Goal: Information Seeking & Learning: Learn about a topic

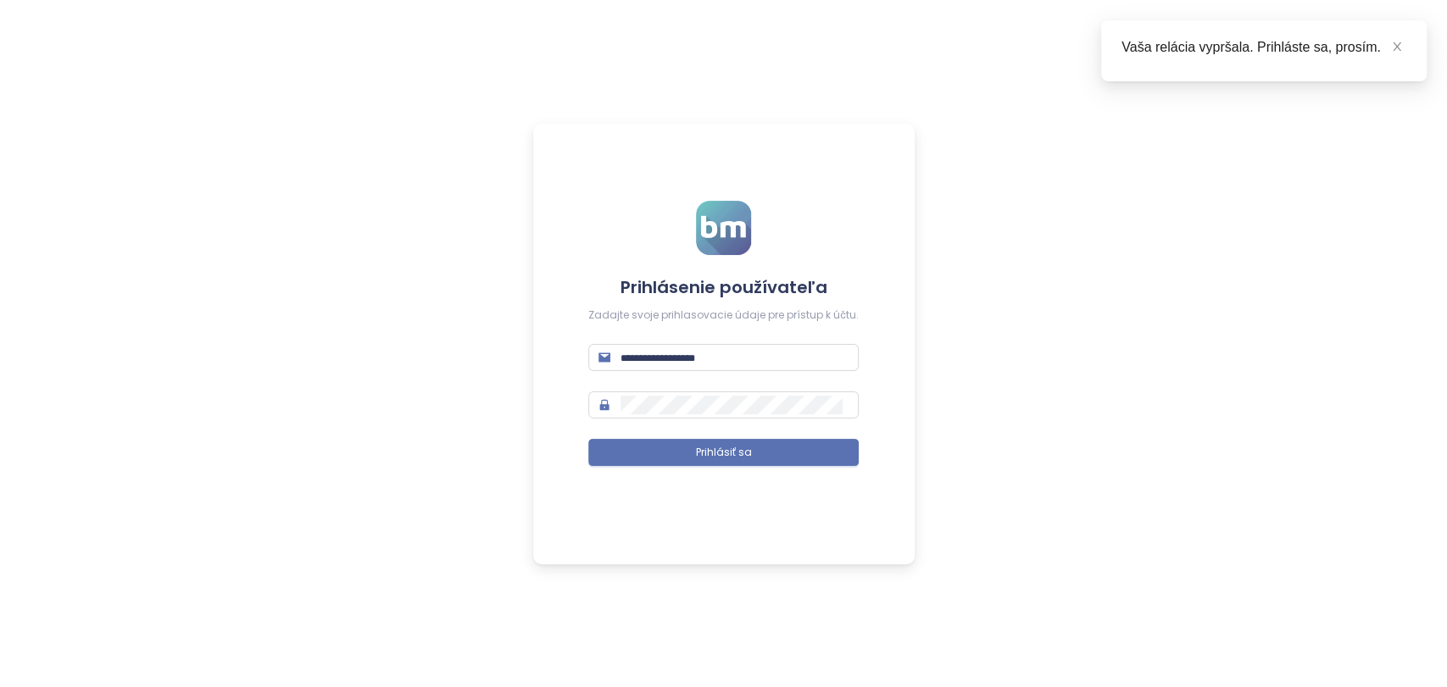
scroll to position [810, 0]
type input "**********"
click at [773, 456] on button "Prihlásiť sa" at bounding box center [723, 452] width 270 height 27
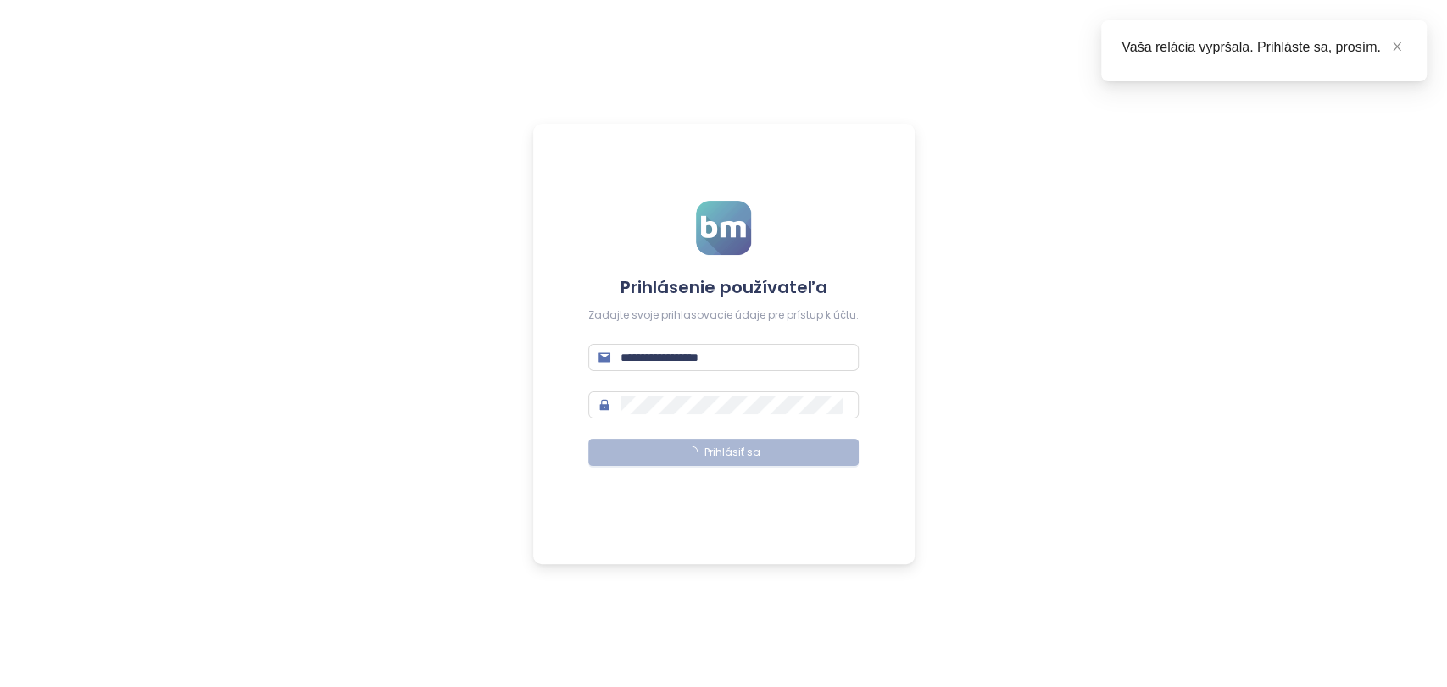
click at [773, 456] on button "Prihlásiť sa" at bounding box center [723, 452] width 270 height 27
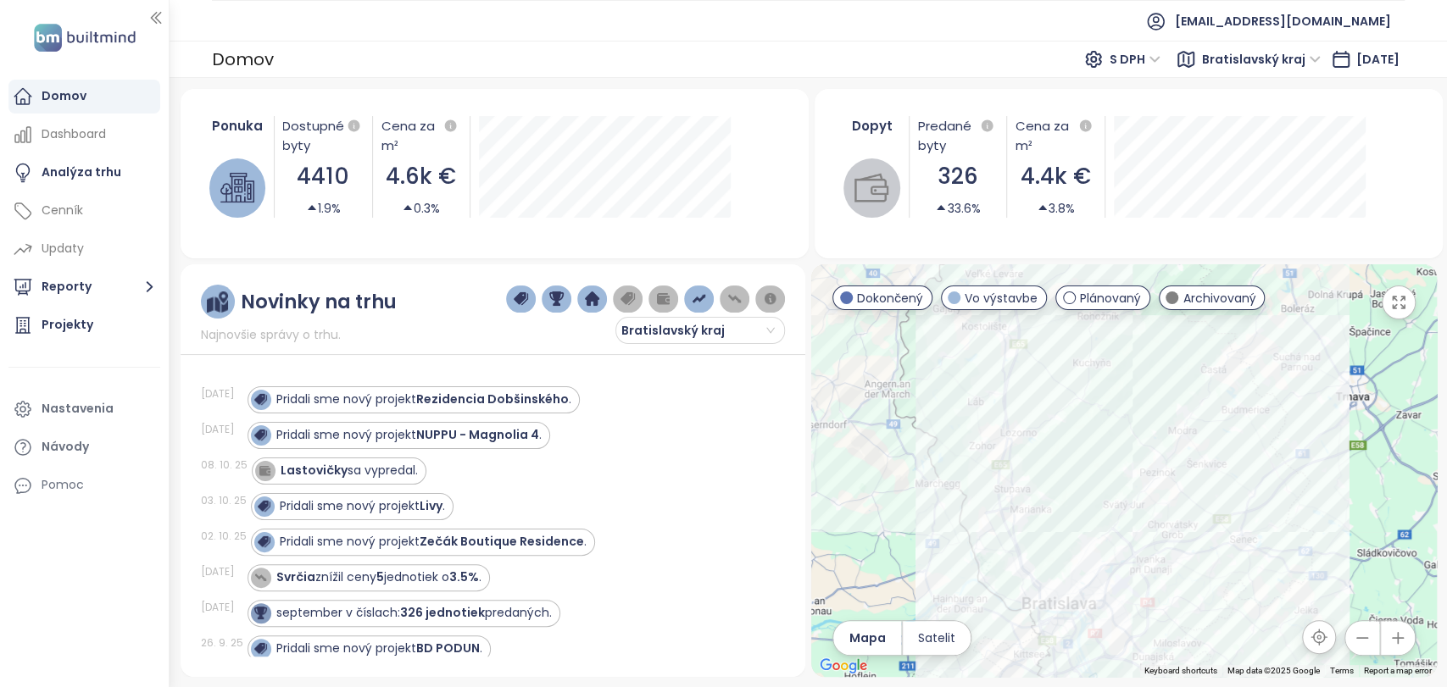
click at [1392, 648] on button "button" at bounding box center [1398, 638] width 34 height 34
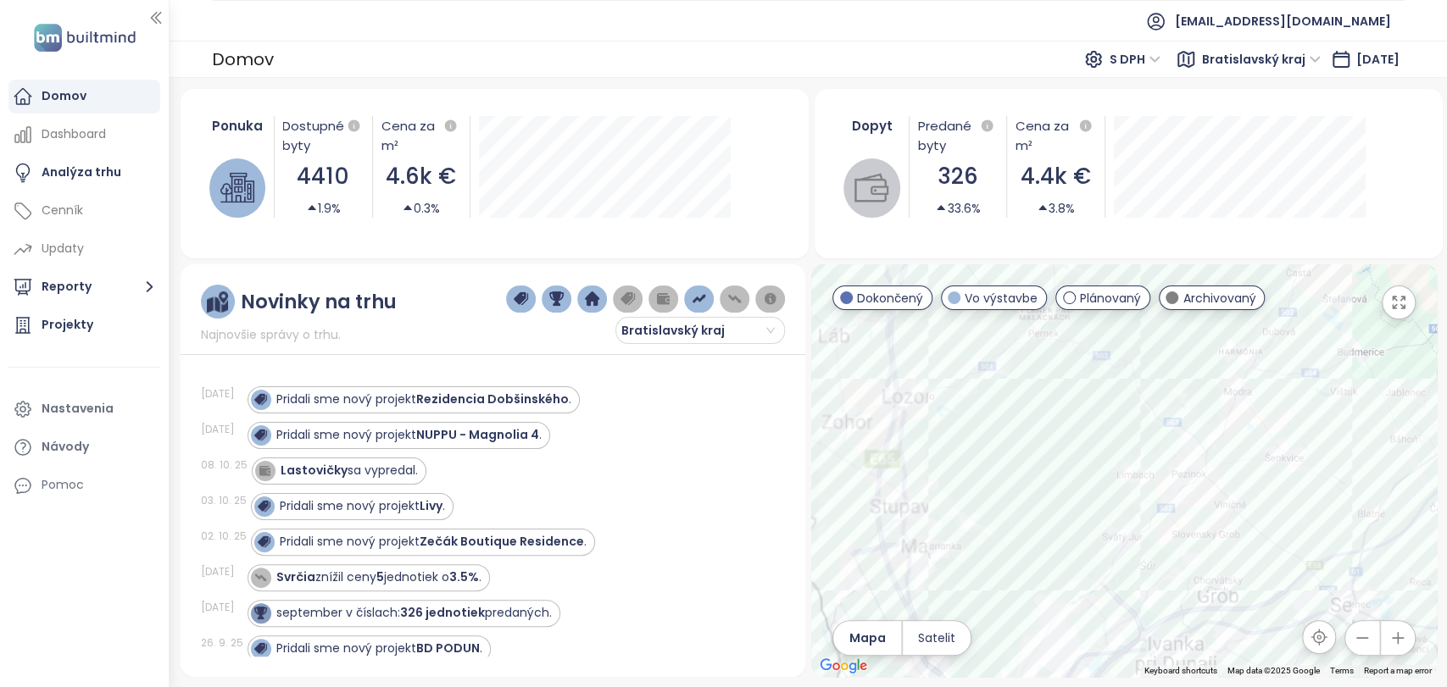
click at [1392, 648] on button "button" at bounding box center [1398, 638] width 34 height 34
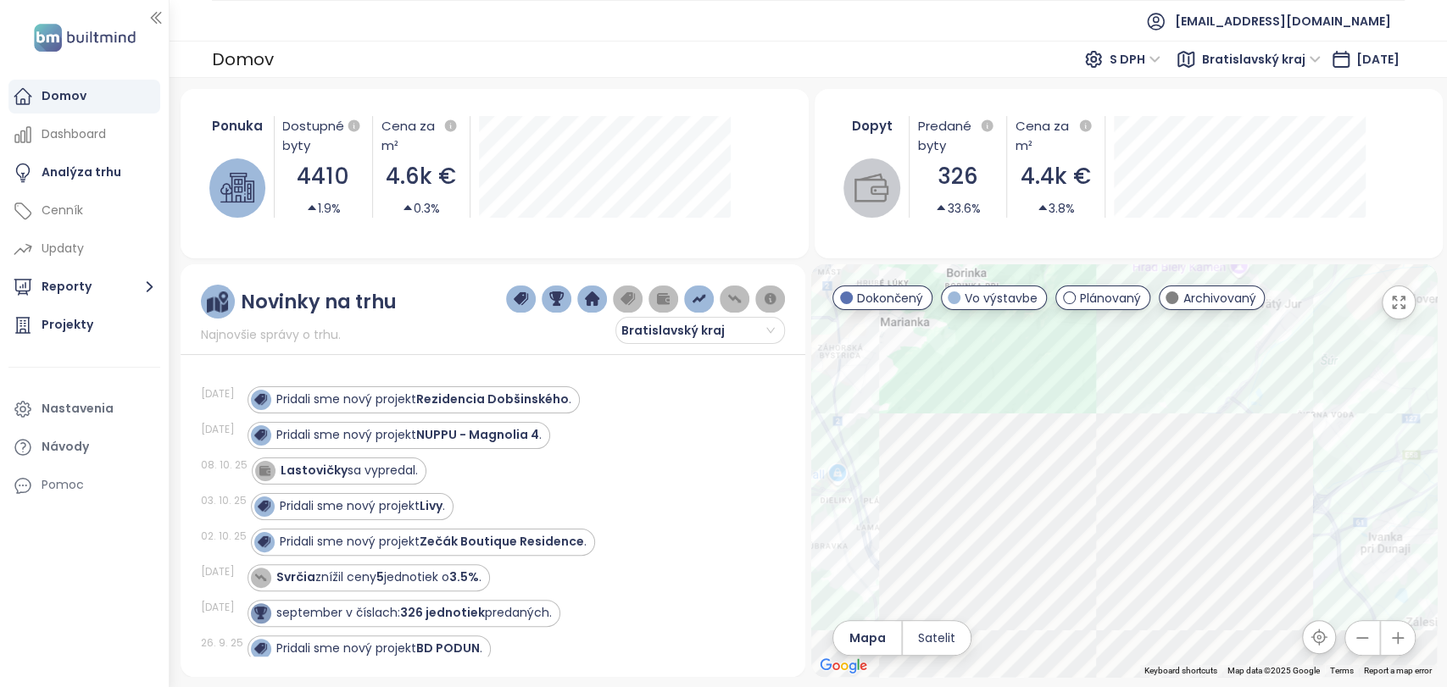
drag, startPoint x: 1121, startPoint y: 601, endPoint x: 1281, endPoint y: 289, distance: 350.3
click at [1281, 289] on div at bounding box center [1123, 470] width 625 height 413
click at [1404, 647] on button "button" at bounding box center [1398, 638] width 34 height 34
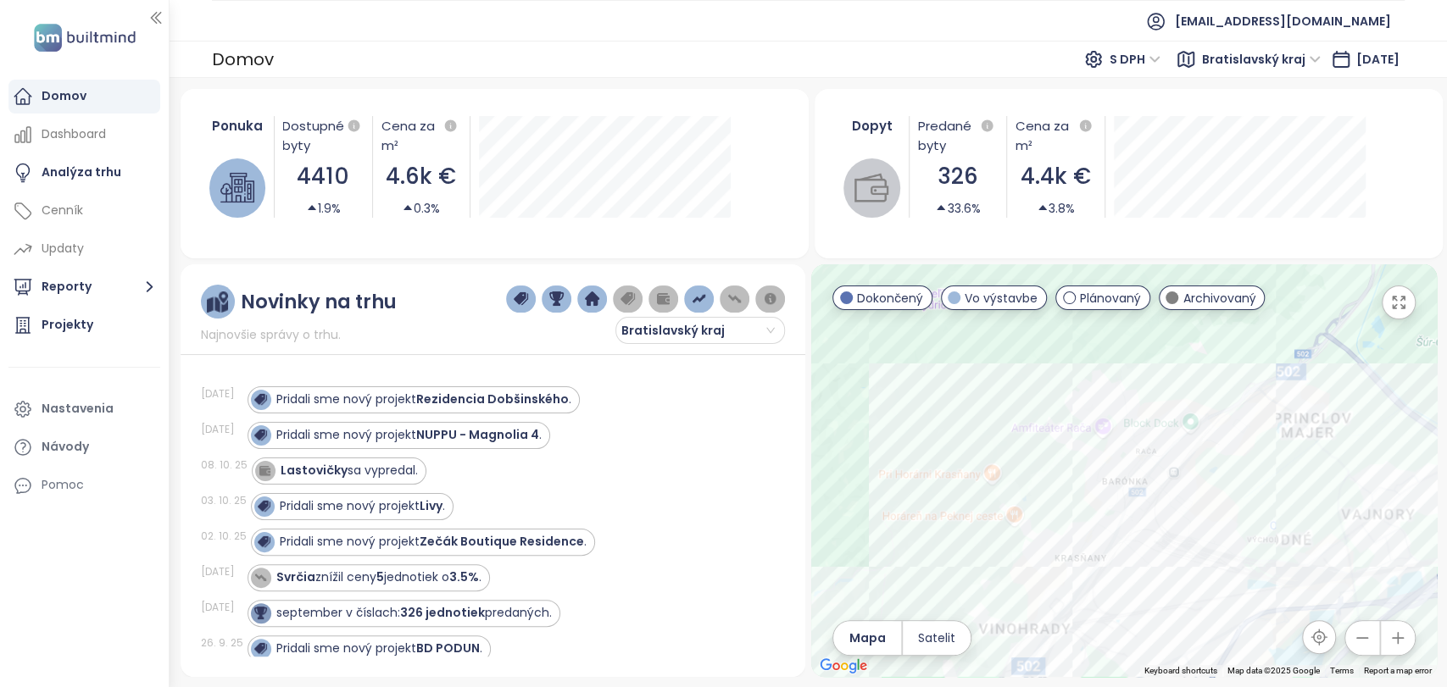
click at [1404, 647] on button "button" at bounding box center [1398, 638] width 34 height 34
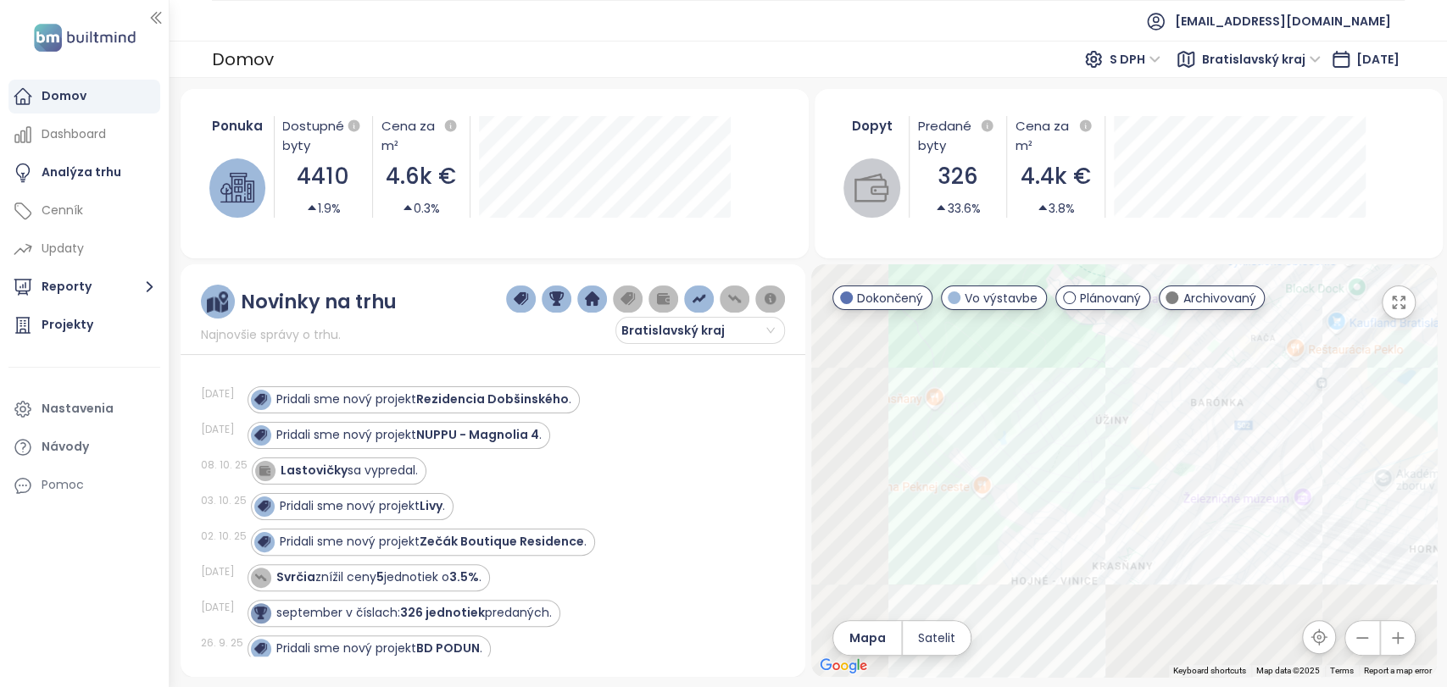
drag, startPoint x: 965, startPoint y: 469, endPoint x: 1090, endPoint y: 341, distance: 179.2
click at [1090, 341] on div at bounding box center [1123, 470] width 625 height 413
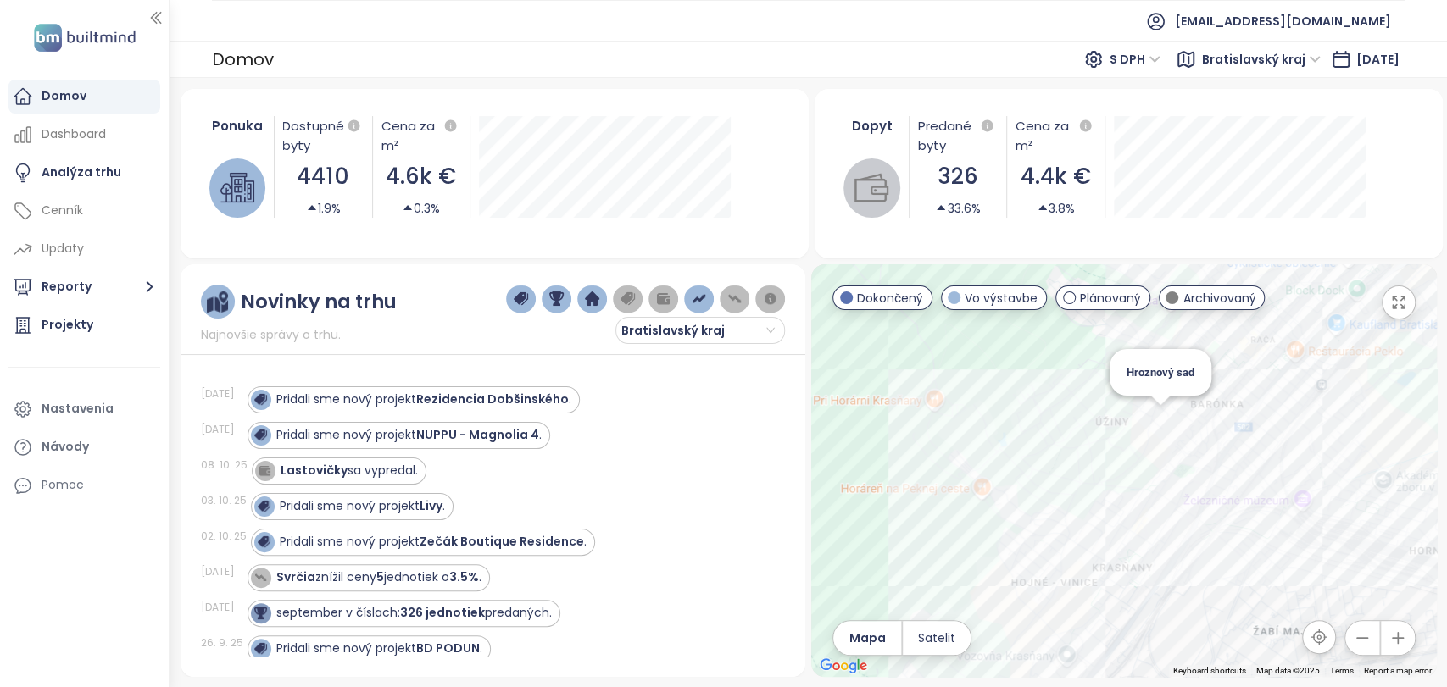
click at [1160, 427] on div "Hroznový sad" at bounding box center [1123, 470] width 625 height 413
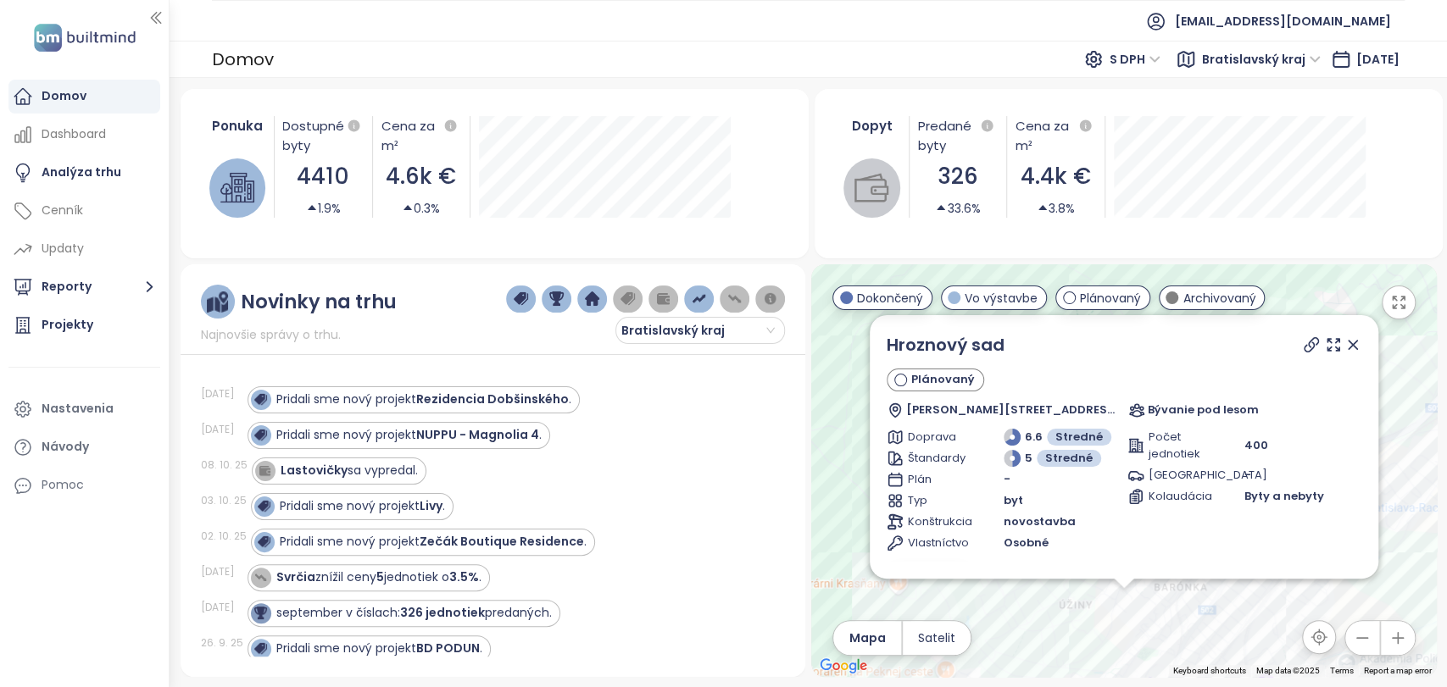
click at [1118, 453] on div "Doprava 6.6 Stredné Štandardy 5 Stredné Plán - Typ byt Konštrukcia novostavba V…" at bounding box center [1124, 490] width 475 height 123
type textarea "*****"
click at [1118, 453] on div "Doprava 6.6 Stredné Štandardy 5 Stredné Plán - Typ byt Konštrukcia novostavba V…" at bounding box center [1124, 490] width 475 height 123
click at [1326, 344] on icon at bounding box center [1333, 344] width 17 height 17
click at [1344, 338] on icon at bounding box center [1352, 344] width 17 height 17
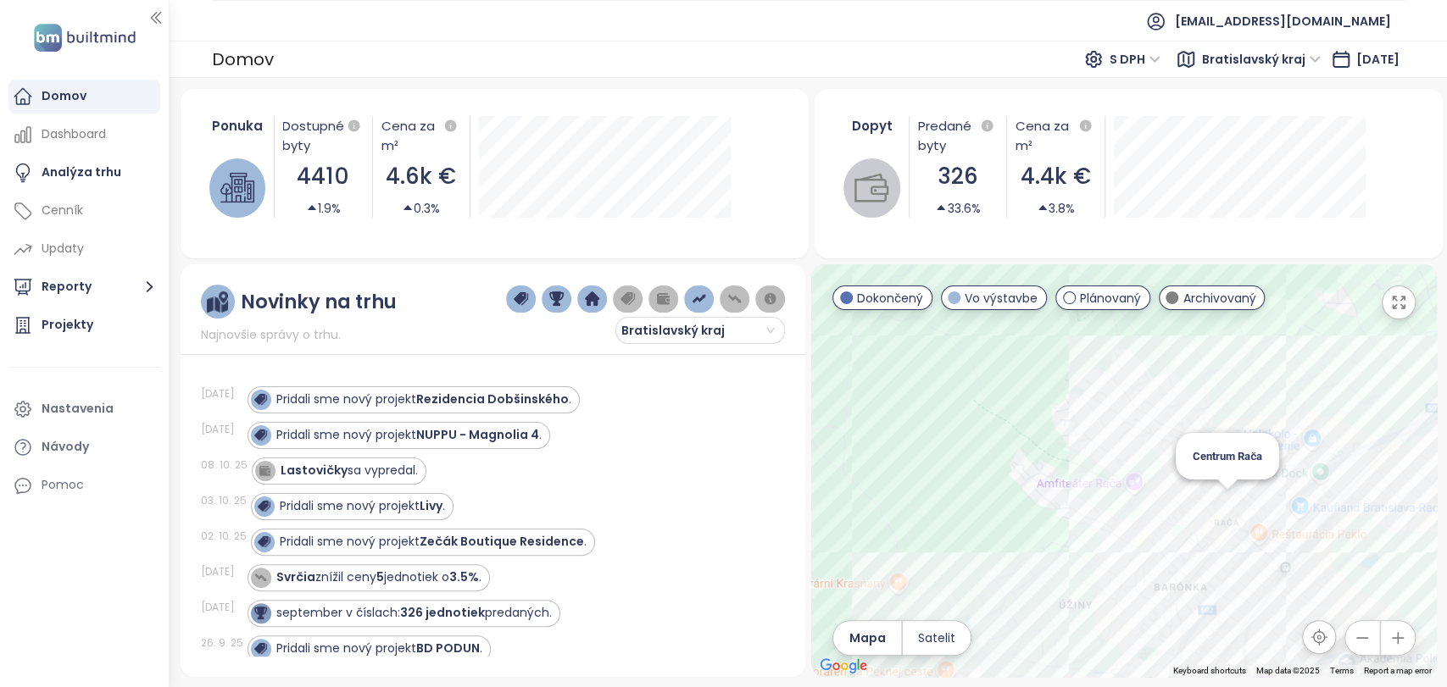
click at [1222, 503] on div "Centrum Rača" at bounding box center [1123, 470] width 625 height 413
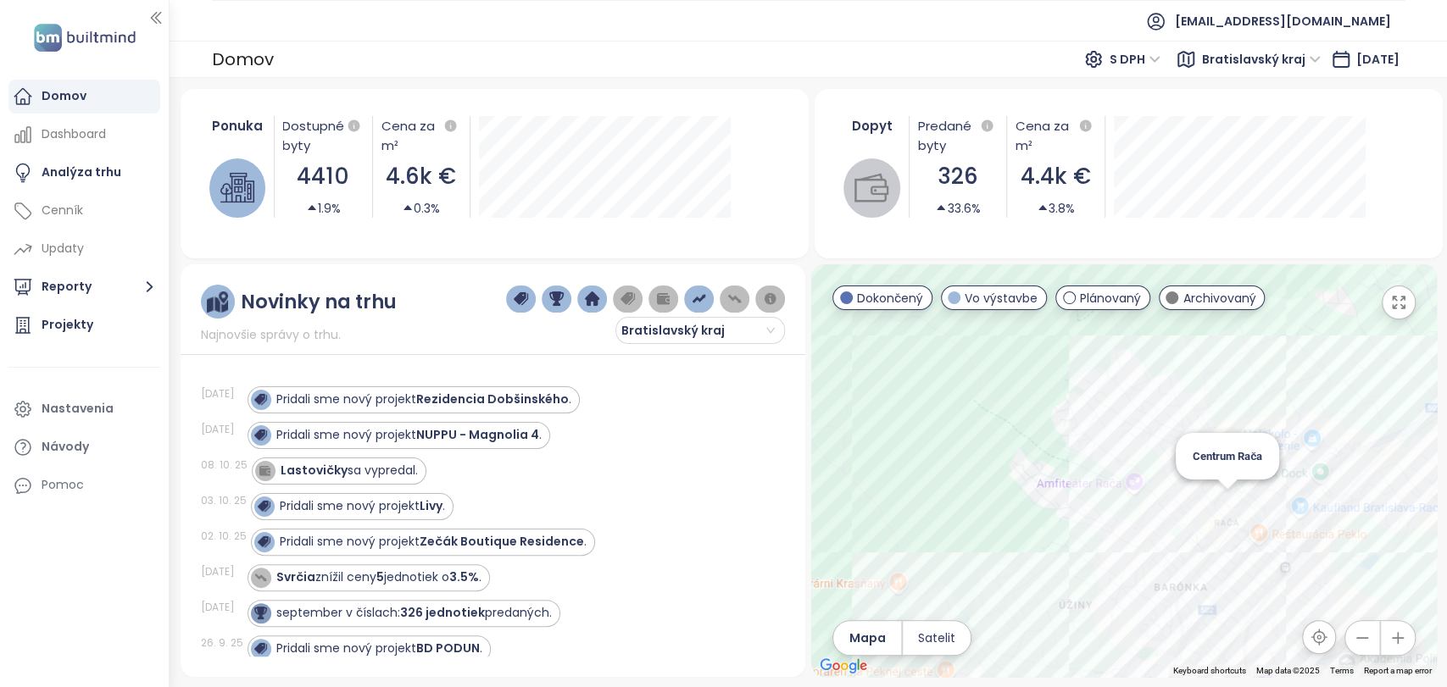
click at [1222, 503] on div "Centrum Rača" at bounding box center [1123, 470] width 625 height 413
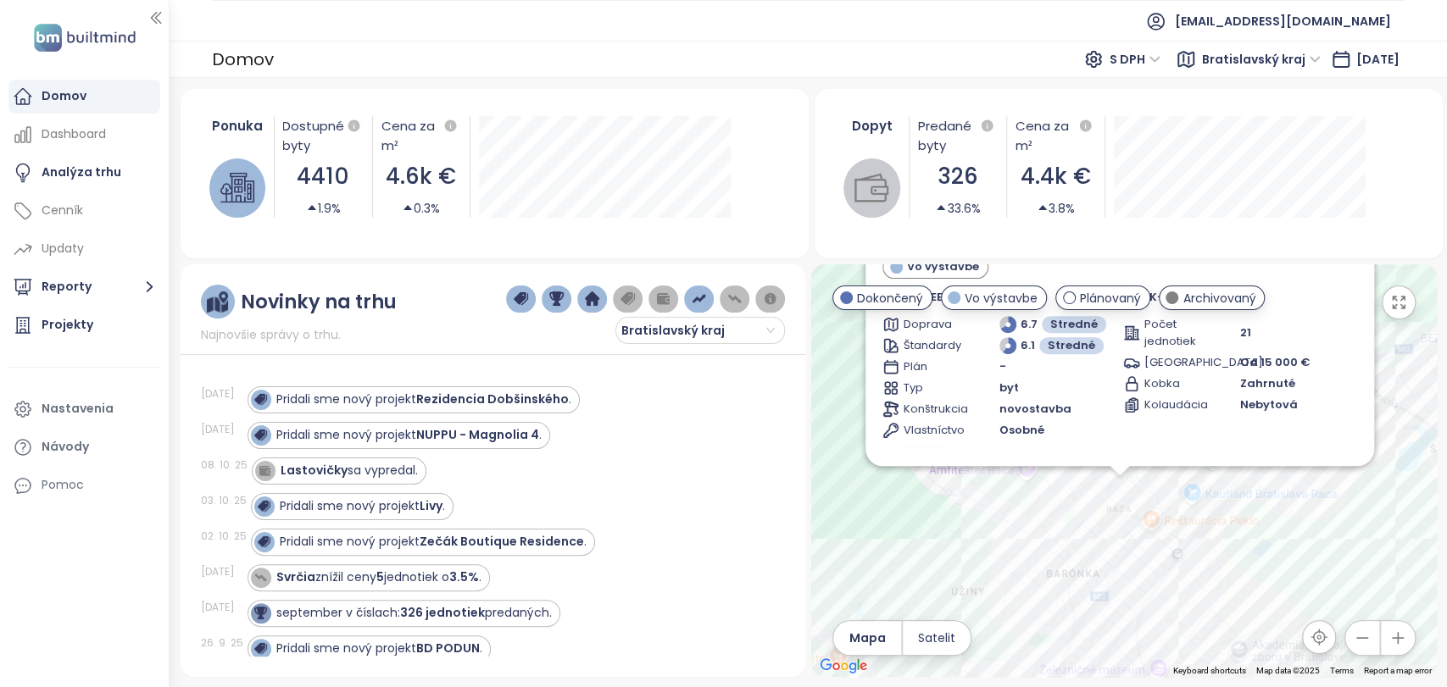
drag, startPoint x: 1222, startPoint y: 503, endPoint x: 1193, endPoint y: 568, distance: 71.7
click at [1193, 568] on div "Centrum Rača Vo výstavbe Rustaveliho 10, 831 06 [GEOGRAPHIC_DATA], [GEOGRAPHIC_…" at bounding box center [1123, 470] width 625 height 413
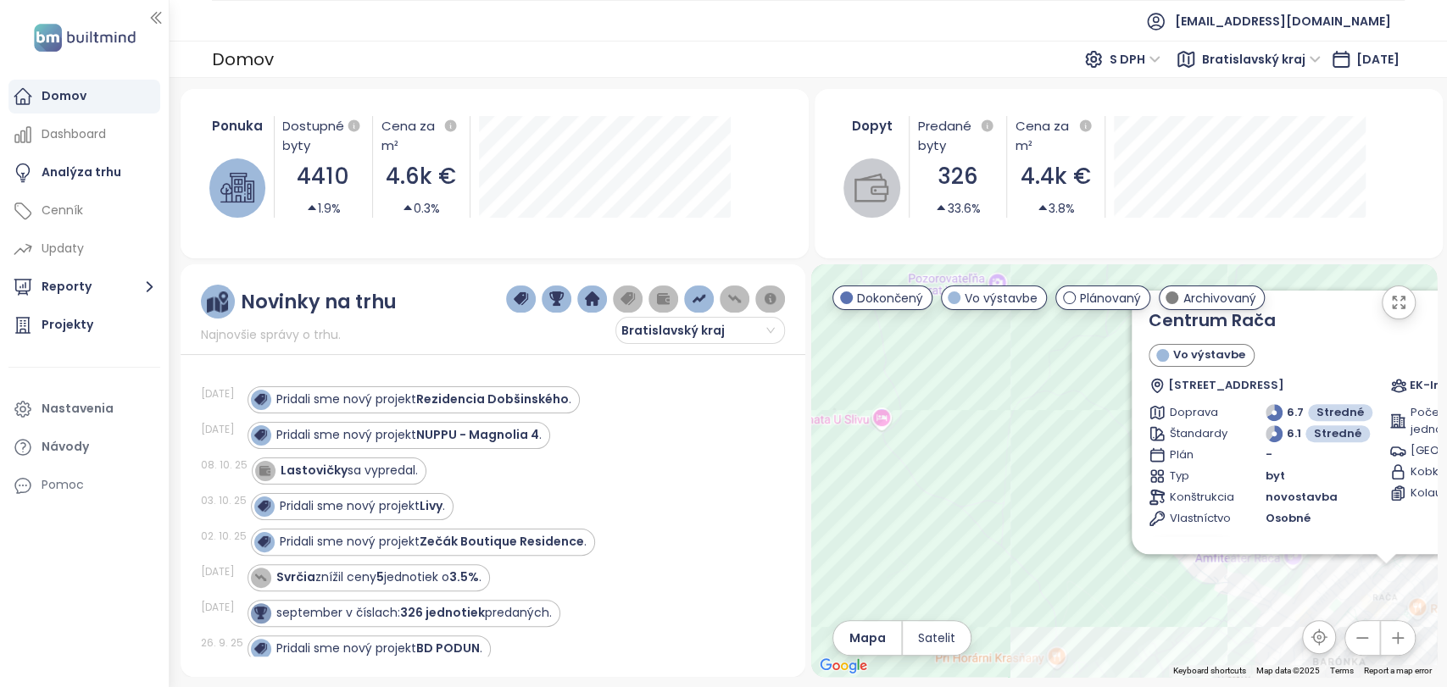
drag, startPoint x: 1193, startPoint y: 568, endPoint x: 904, endPoint y: 564, distance: 288.2
click at [904, 564] on div "Centrum Rača Vo výstavbe Rustaveliho 10, 831 06 [GEOGRAPHIC_DATA], [GEOGRAPHIC_…" at bounding box center [1123, 470] width 625 height 413
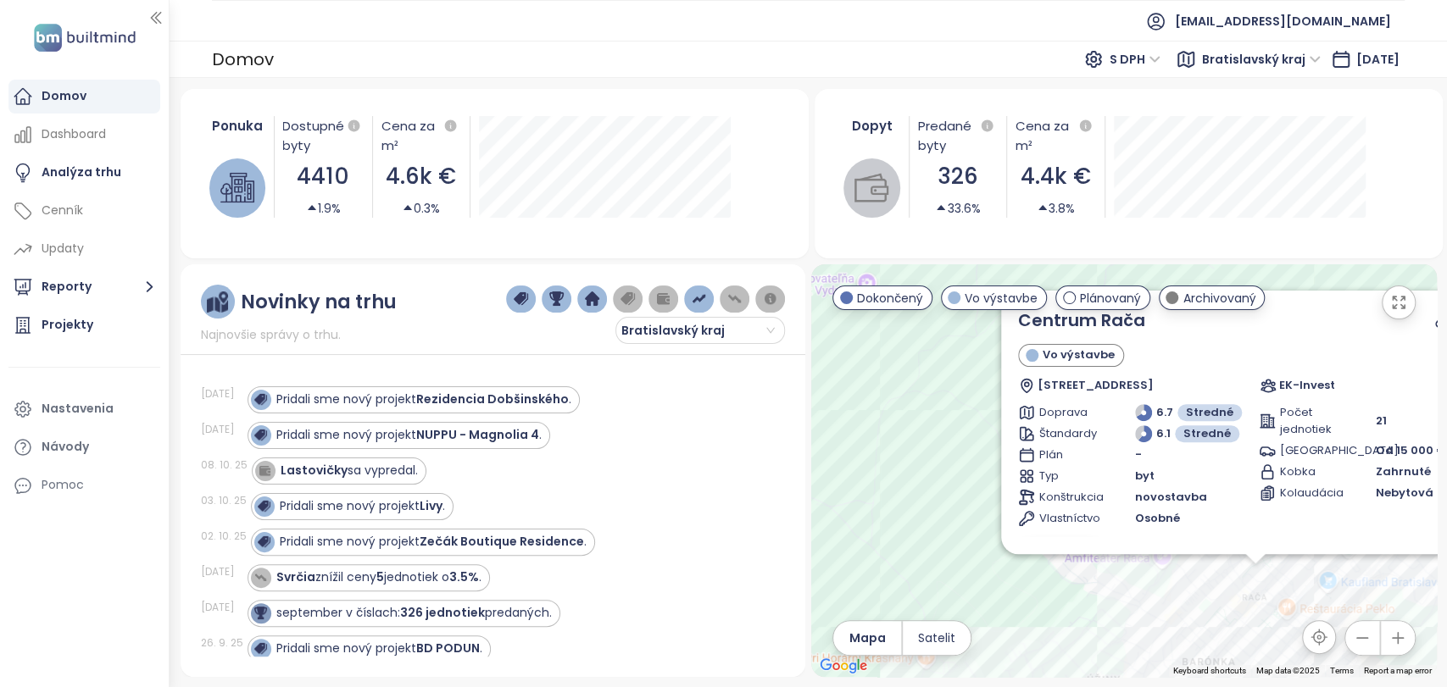
click at [1159, 577] on div "Centrum Rača Vo výstavbe Rustaveliho 10, 831 06 [GEOGRAPHIC_DATA], [GEOGRAPHIC_…" at bounding box center [1123, 470] width 625 height 413
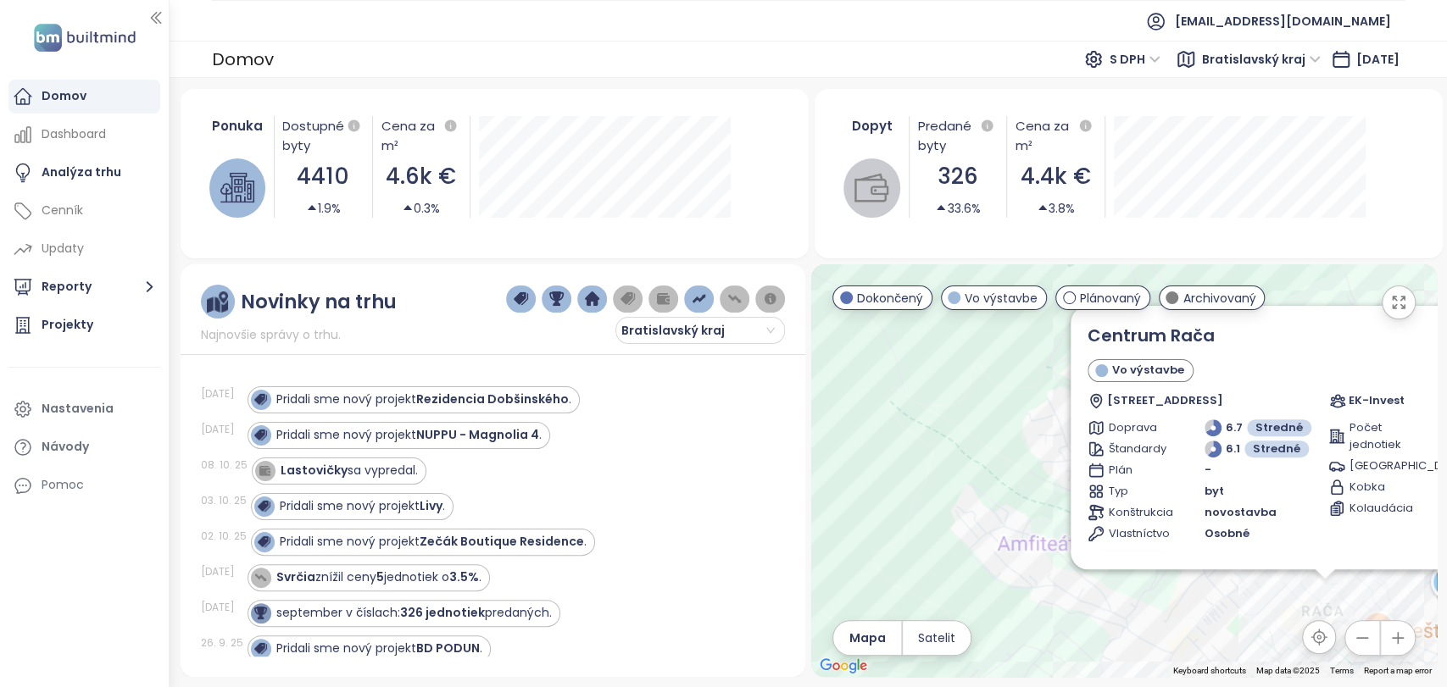
click at [1159, 577] on div "Centrum Rača Vo výstavbe Rustaveliho 10, 831 06 [GEOGRAPHIC_DATA], [GEOGRAPHIC_…" at bounding box center [1123, 470] width 625 height 413
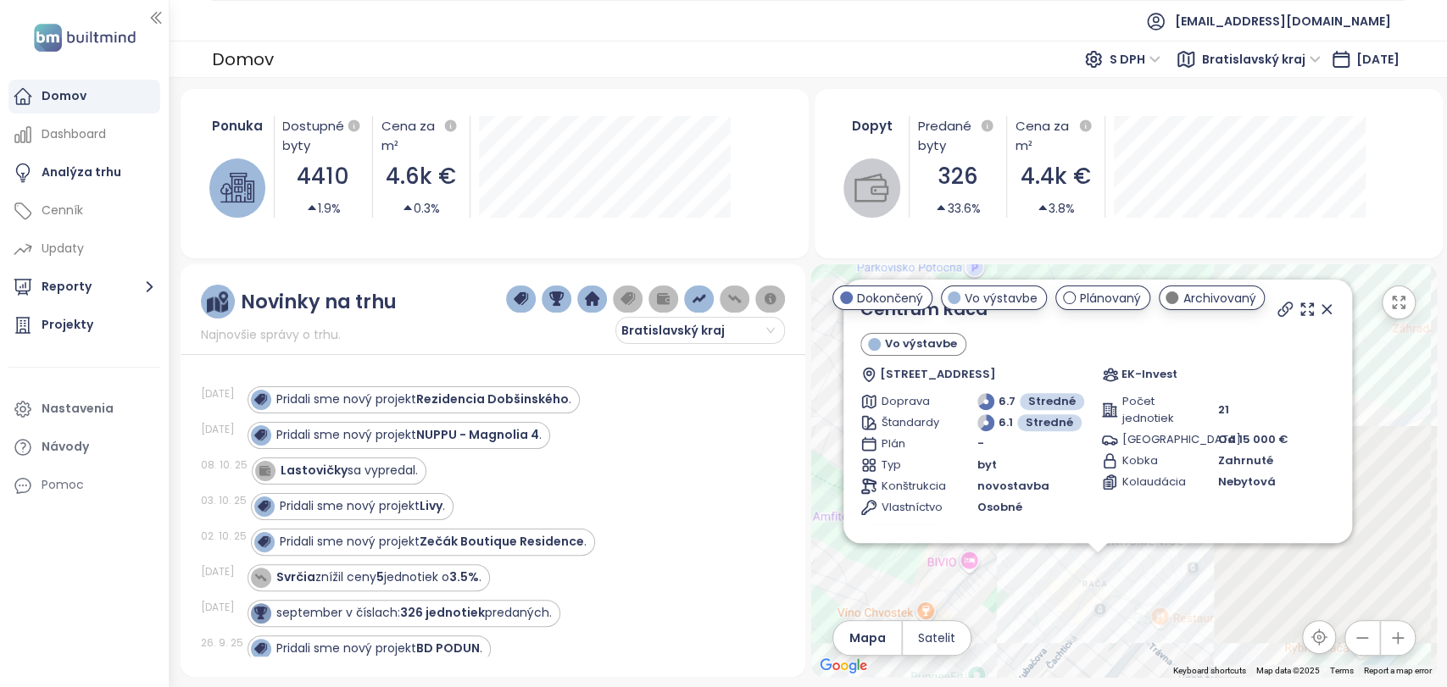
drag, startPoint x: 1263, startPoint y: 605, endPoint x: 975, endPoint y: 572, distance: 290.1
click at [975, 572] on div "Centrum Rača Vo výstavbe Rustaveliho 10, 831 06 [GEOGRAPHIC_DATA], [GEOGRAPHIC_…" at bounding box center [1123, 470] width 625 height 413
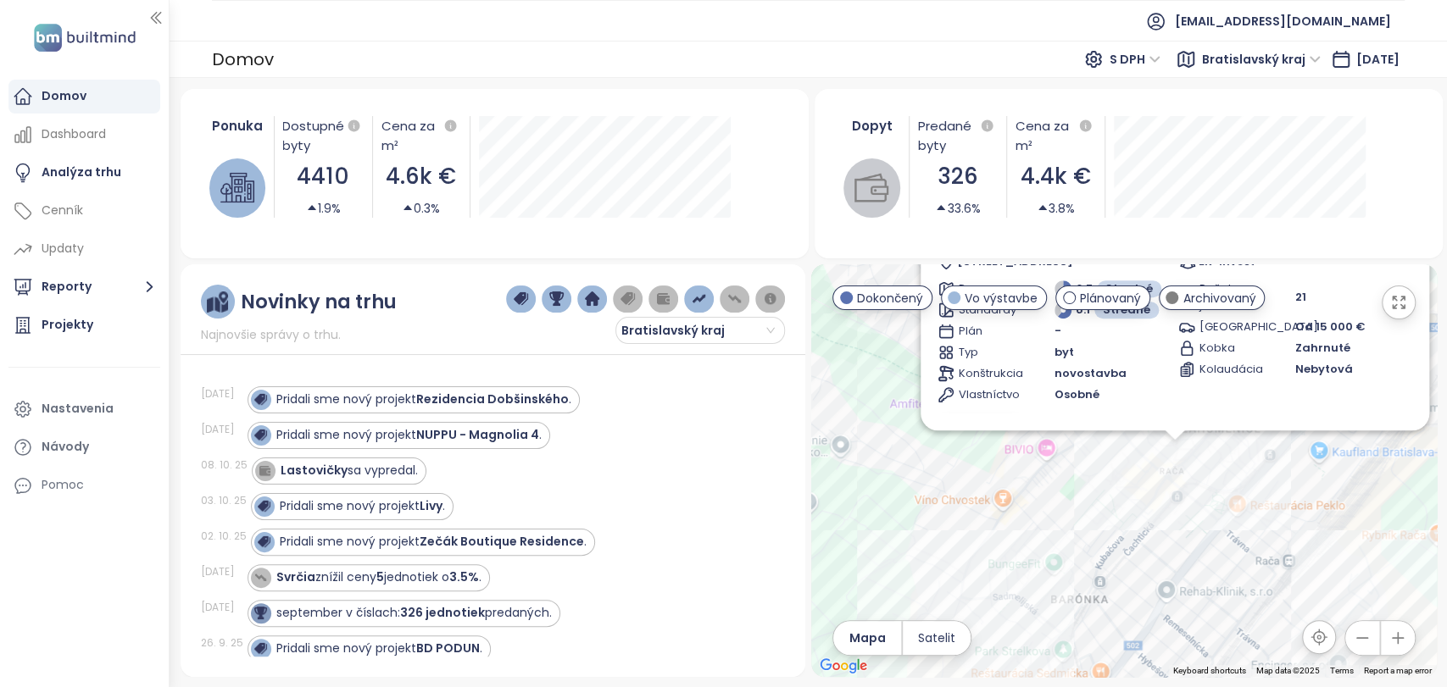
drag, startPoint x: 1031, startPoint y: 613, endPoint x: 1124, endPoint y: 470, distance: 170.9
click at [1124, 470] on div "Centrum Rača Vo výstavbe Rustaveliho 10, 831 06 [GEOGRAPHIC_DATA], [GEOGRAPHIC_…" at bounding box center [1123, 470] width 625 height 413
click at [1056, 609] on div "Centrum Rača Vo výstavbe Rustaveliho 10, 831 06 [GEOGRAPHIC_DATA], [GEOGRAPHIC_…" at bounding box center [1123, 470] width 625 height 413
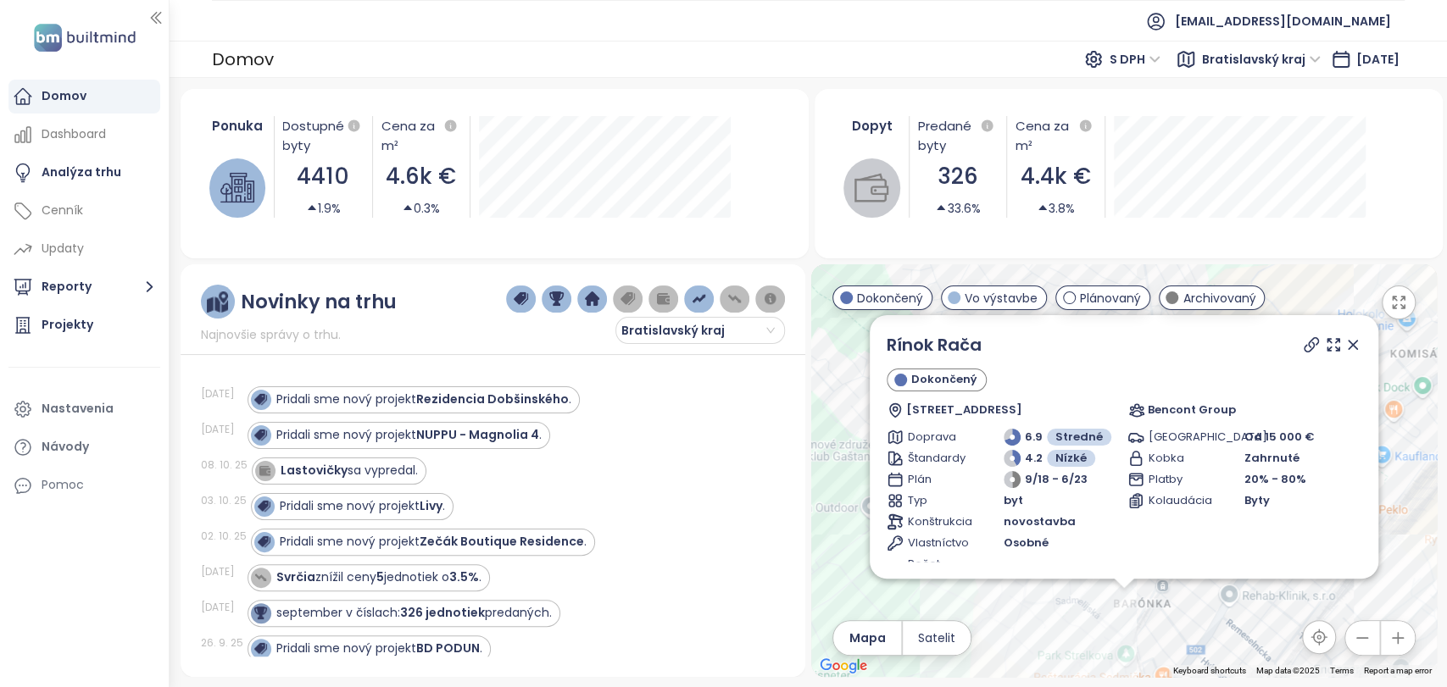
click at [1131, 606] on div "Rínok Rača Dokončený Barónka 3, 831 06 [GEOGRAPHIC_DATA], [GEOGRAPHIC_DATA] Ben…" at bounding box center [1123, 470] width 625 height 413
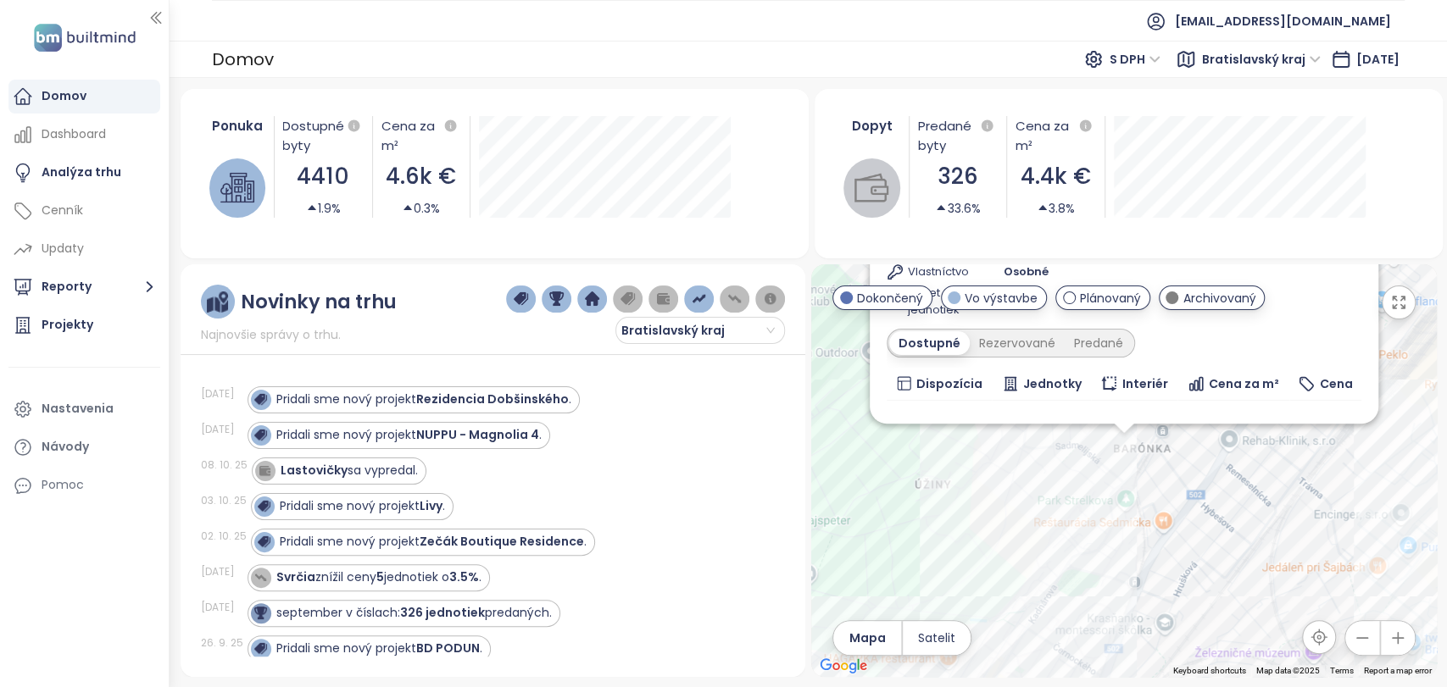
scroll to position [59, 0]
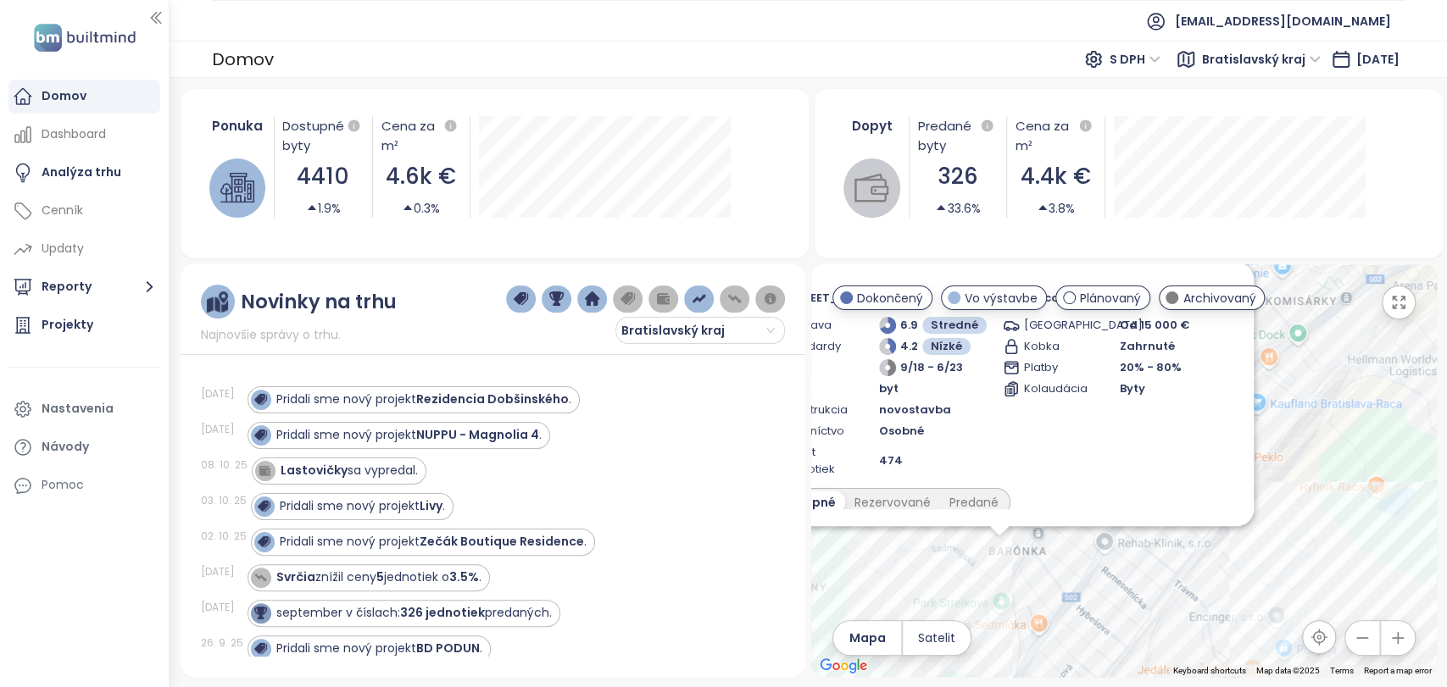
drag, startPoint x: 1248, startPoint y: 449, endPoint x: 1120, endPoint y: 570, distance: 175.7
click at [1111, 582] on div "Rínok Rača Dokončený Barónka 3, 831 06 [GEOGRAPHIC_DATA], [GEOGRAPHIC_DATA] Ben…" at bounding box center [1123, 470] width 625 height 413
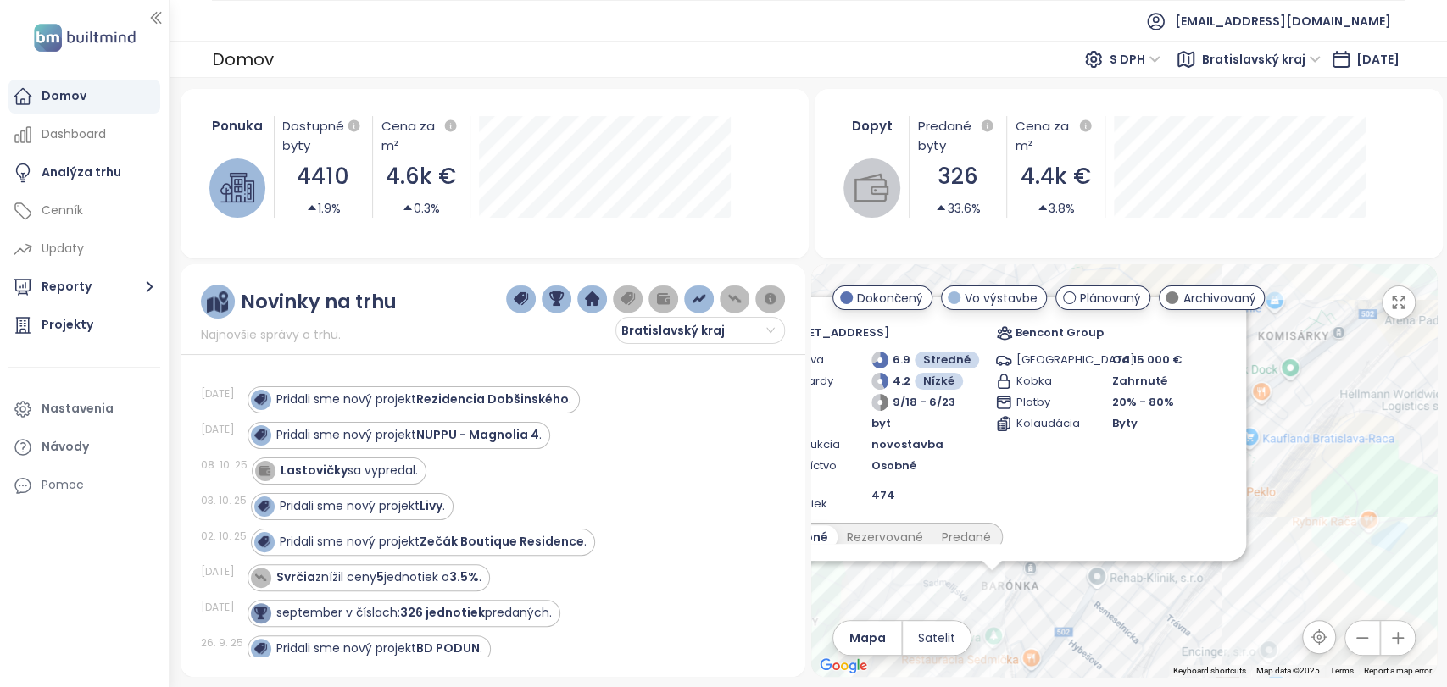
click at [1309, 371] on div "Rínok Rača Dokončený Barónka 3, 831 06 [GEOGRAPHIC_DATA], [GEOGRAPHIC_DATA] Ben…" at bounding box center [1123, 470] width 625 height 413
click at [1366, 640] on icon "button" at bounding box center [1362, 638] width 17 height 17
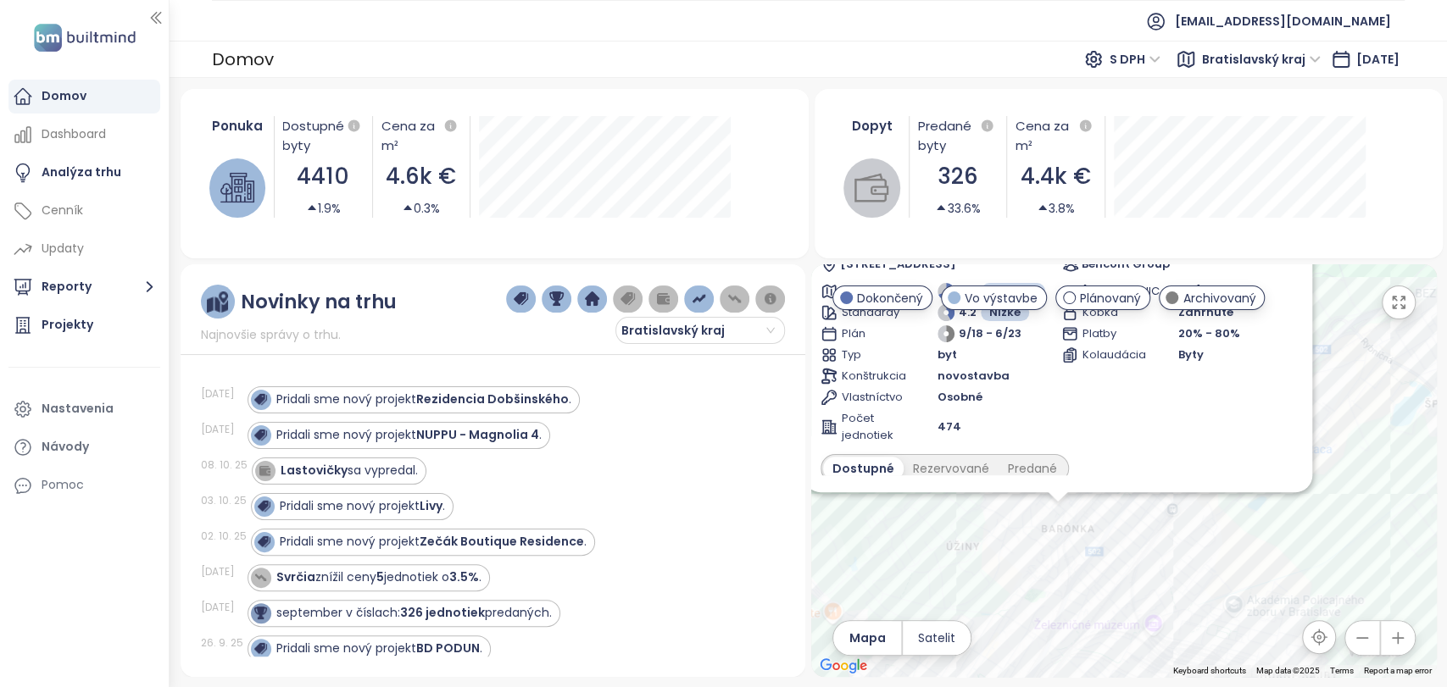
scroll to position [0, 0]
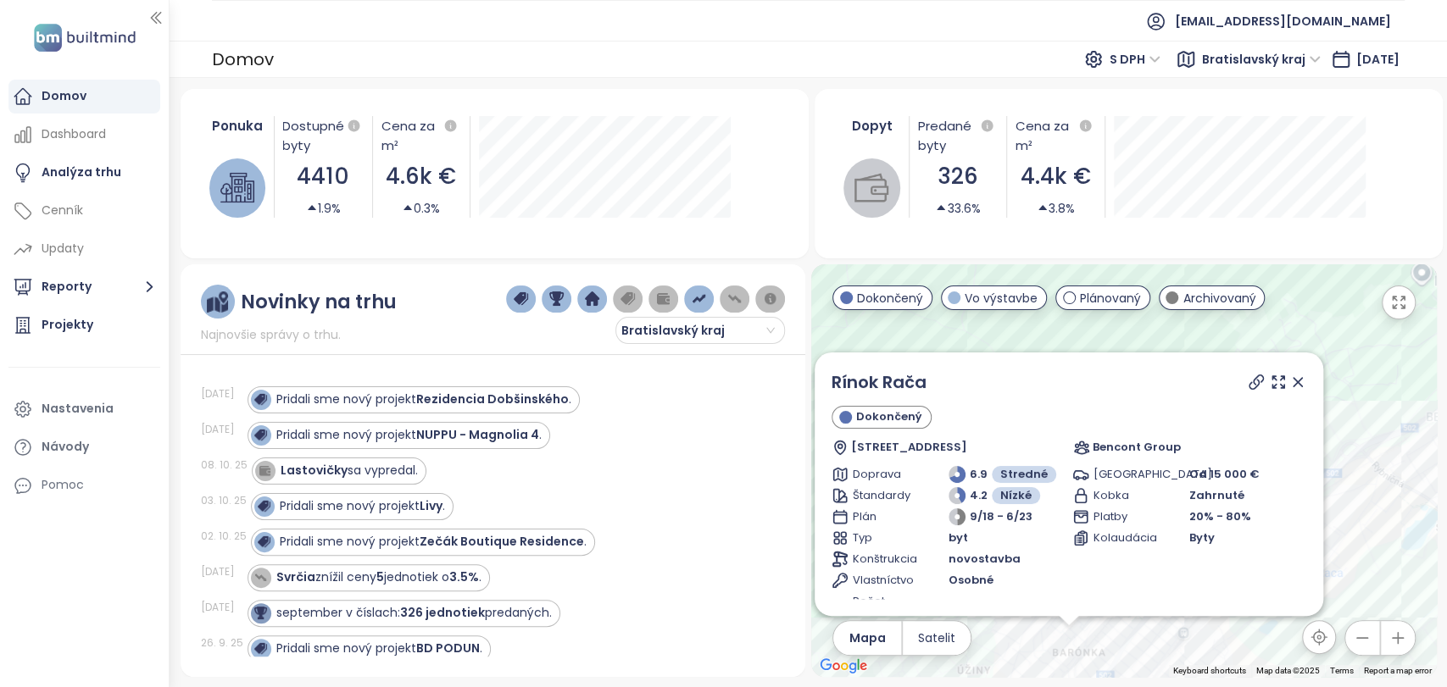
drag, startPoint x: 1337, startPoint y: 311, endPoint x: 1348, endPoint y: 451, distance: 140.2
click at [1348, 451] on div "Rínok Rača Dokončený Barónka 3, 831 06 [GEOGRAPHIC_DATA], [GEOGRAPHIC_DATA] Ben…" at bounding box center [1123, 470] width 625 height 413
click at [1290, 381] on icon at bounding box center [1298, 382] width 17 height 17
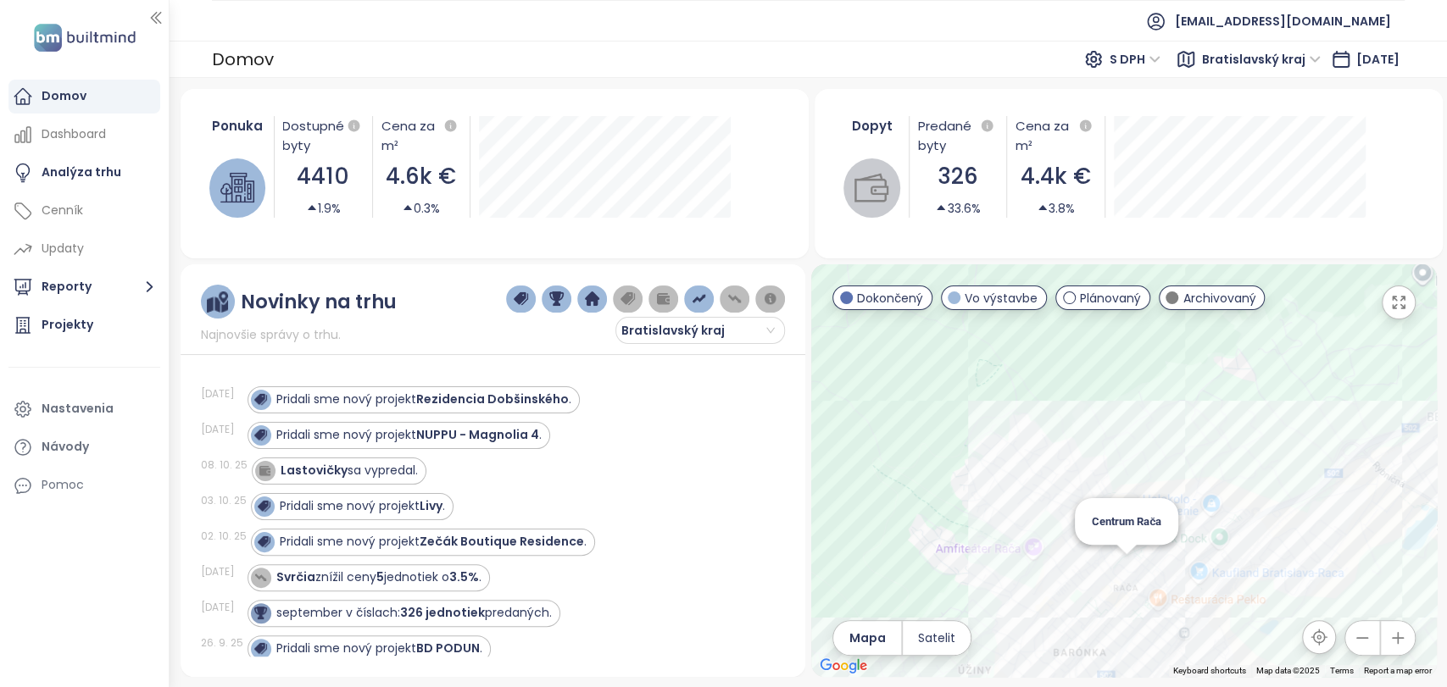
click at [1123, 567] on div "Centrum Rača" at bounding box center [1123, 470] width 625 height 413
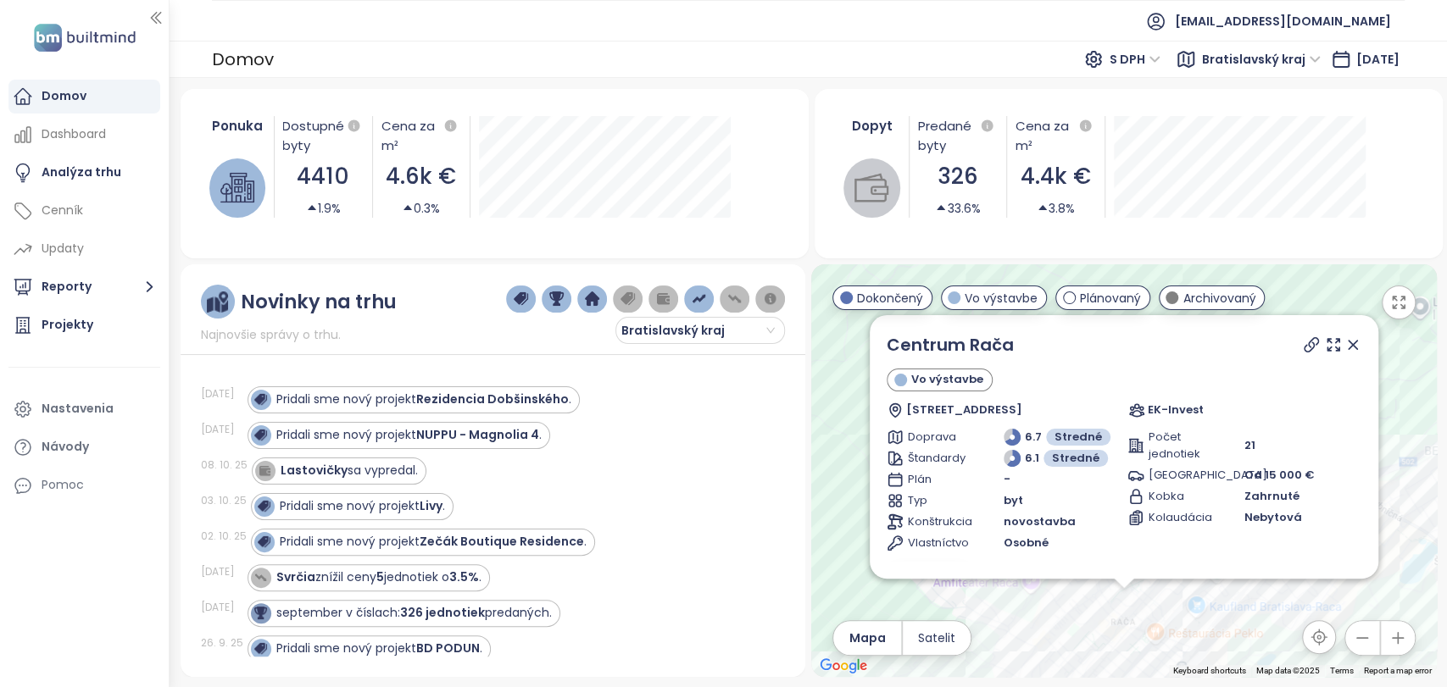
scroll to position [213, 0]
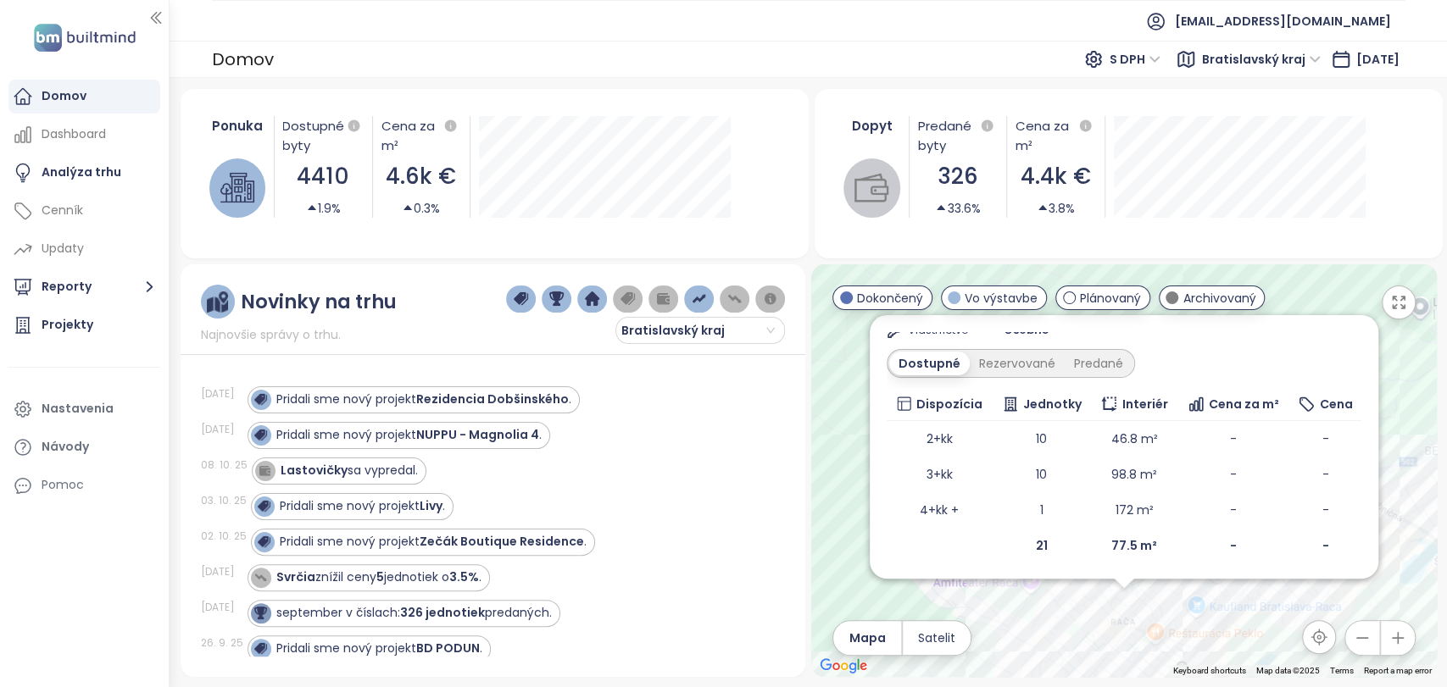
click at [1004, 640] on div "Centrum Rača Vo výstavbe Rustaveliho 10, 831 06 [GEOGRAPHIC_DATA], [GEOGRAPHIC_…" at bounding box center [1123, 470] width 625 height 413
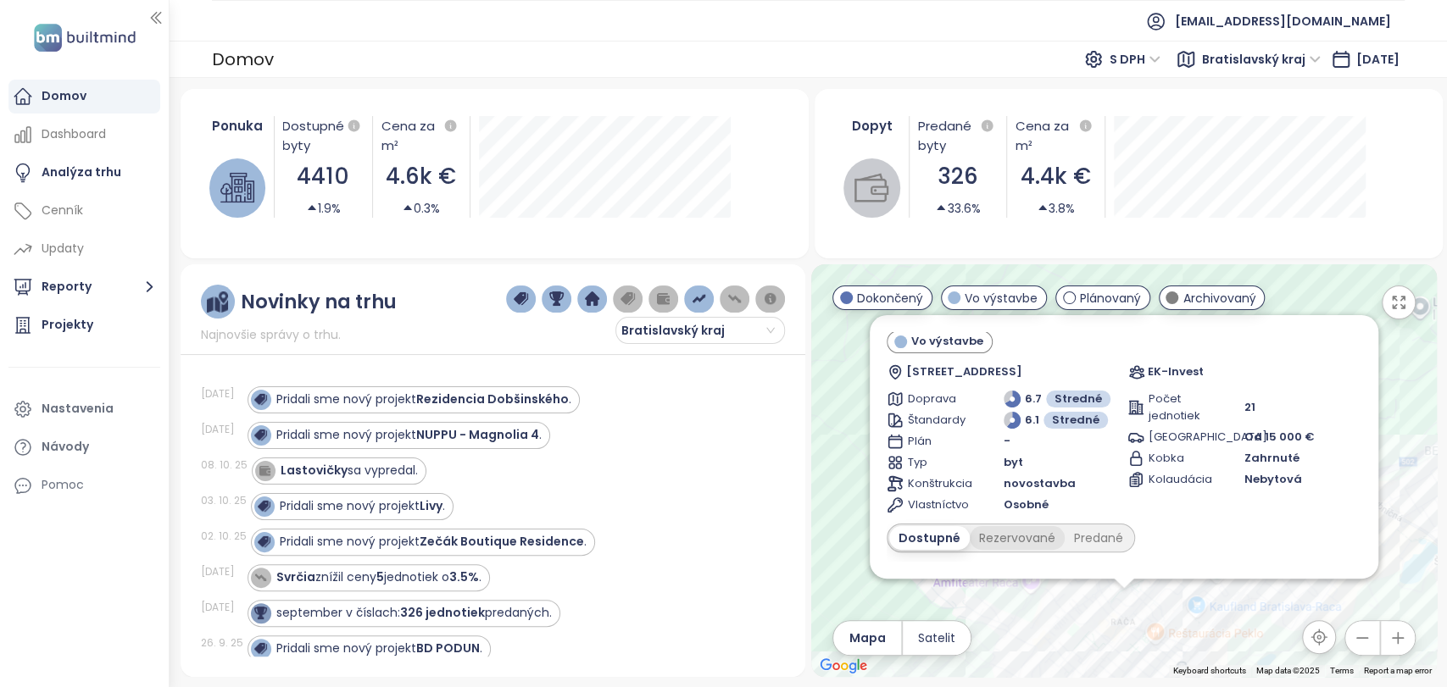
scroll to position [0, 0]
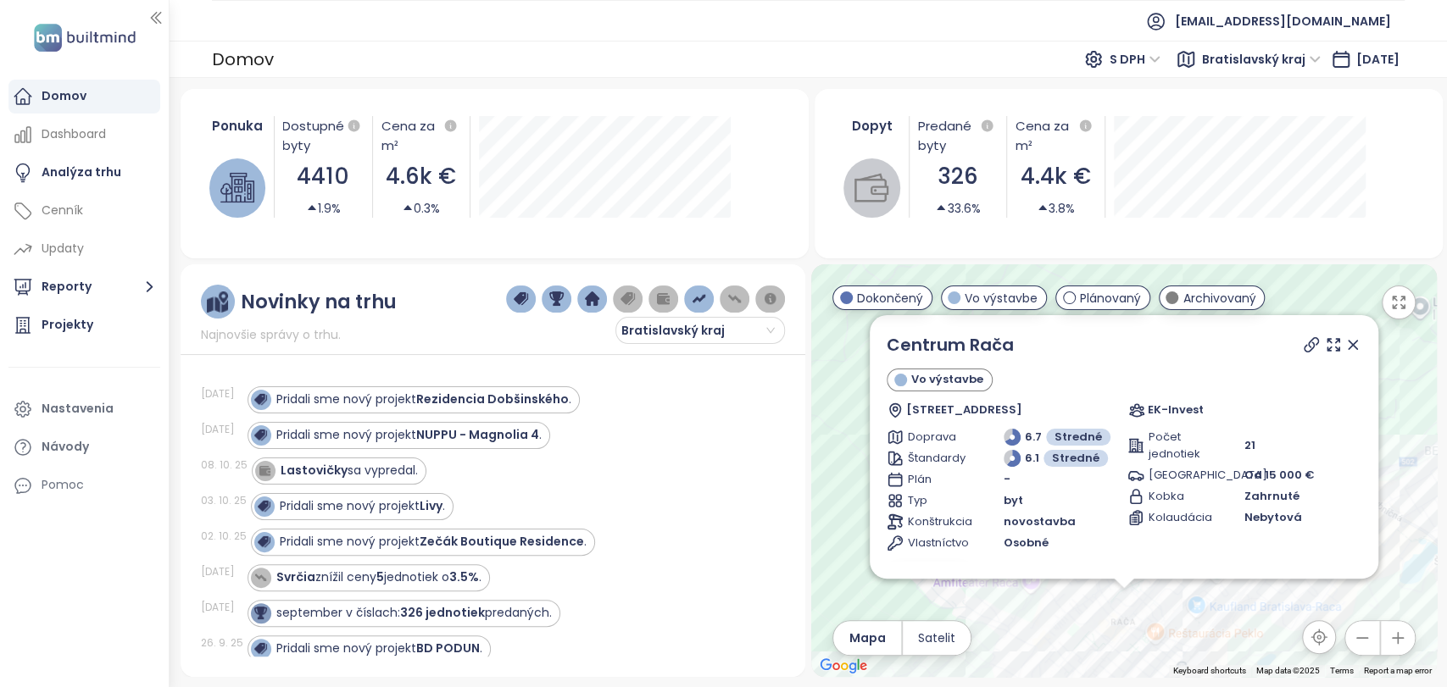
click at [1348, 348] on icon at bounding box center [1352, 345] width 8 height 8
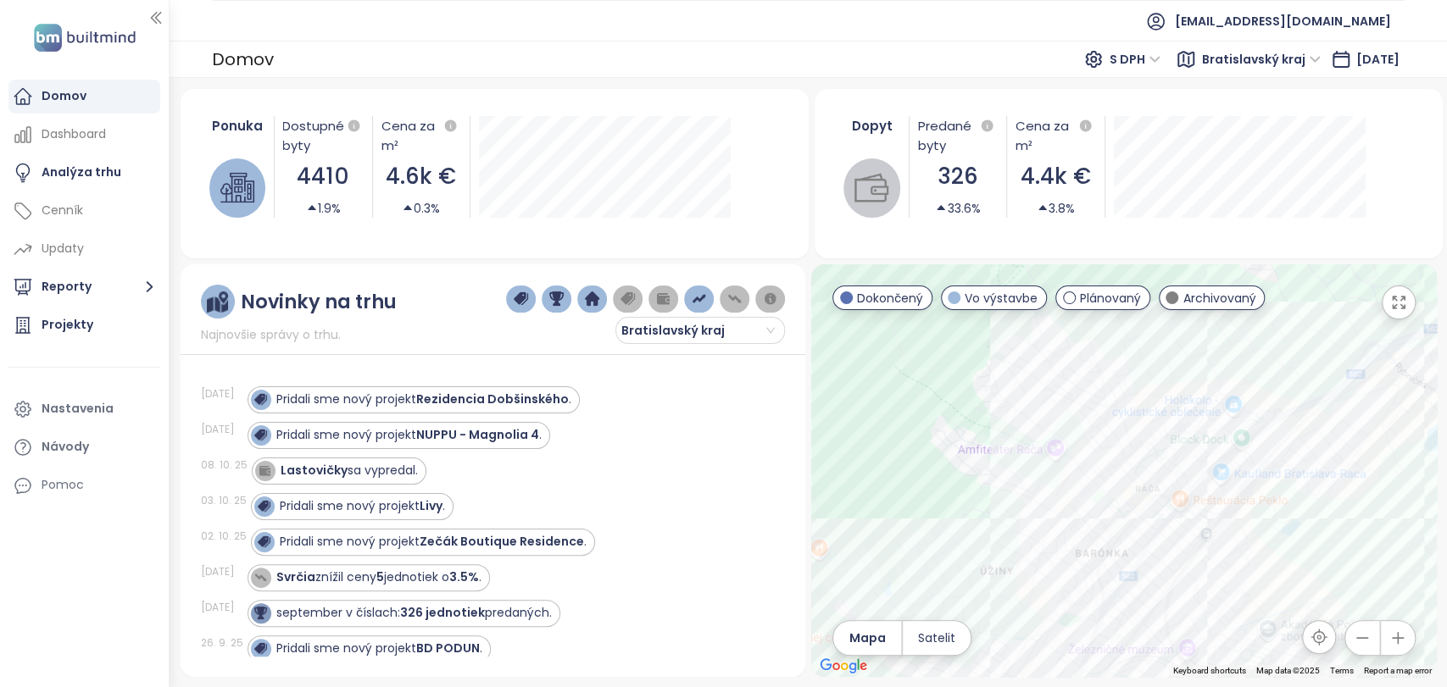
drag, startPoint x: 1300, startPoint y: 498, endPoint x: 1353, endPoint y: 291, distance: 214.2
click at [1353, 291] on div at bounding box center [1123, 470] width 625 height 413
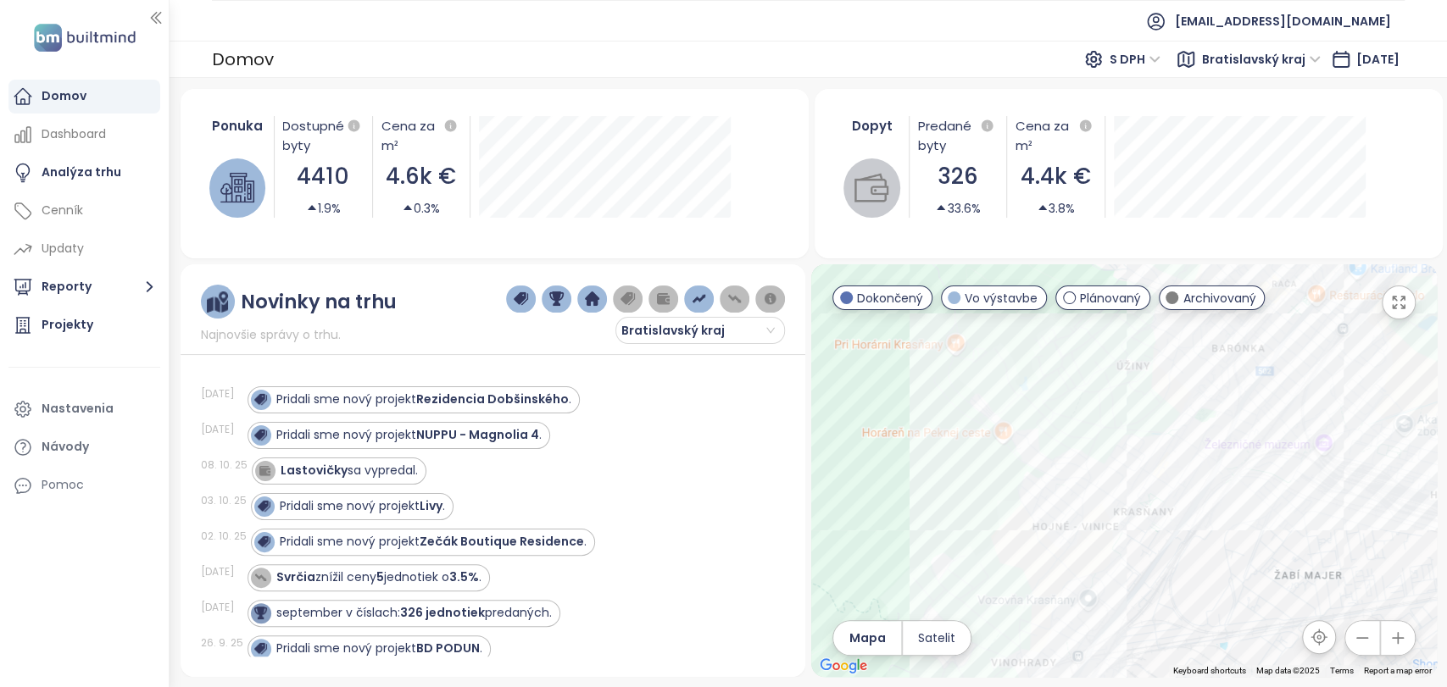
drag, startPoint x: 1218, startPoint y: 516, endPoint x: 1323, endPoint y: 348, distance: 198.0
click at [1323, 348] on div at bounding box center [1123, 470] width 625 height 413
click at [1136, 448] on div "Verdena" at bounding box center [1123, 470] width 625 height 413
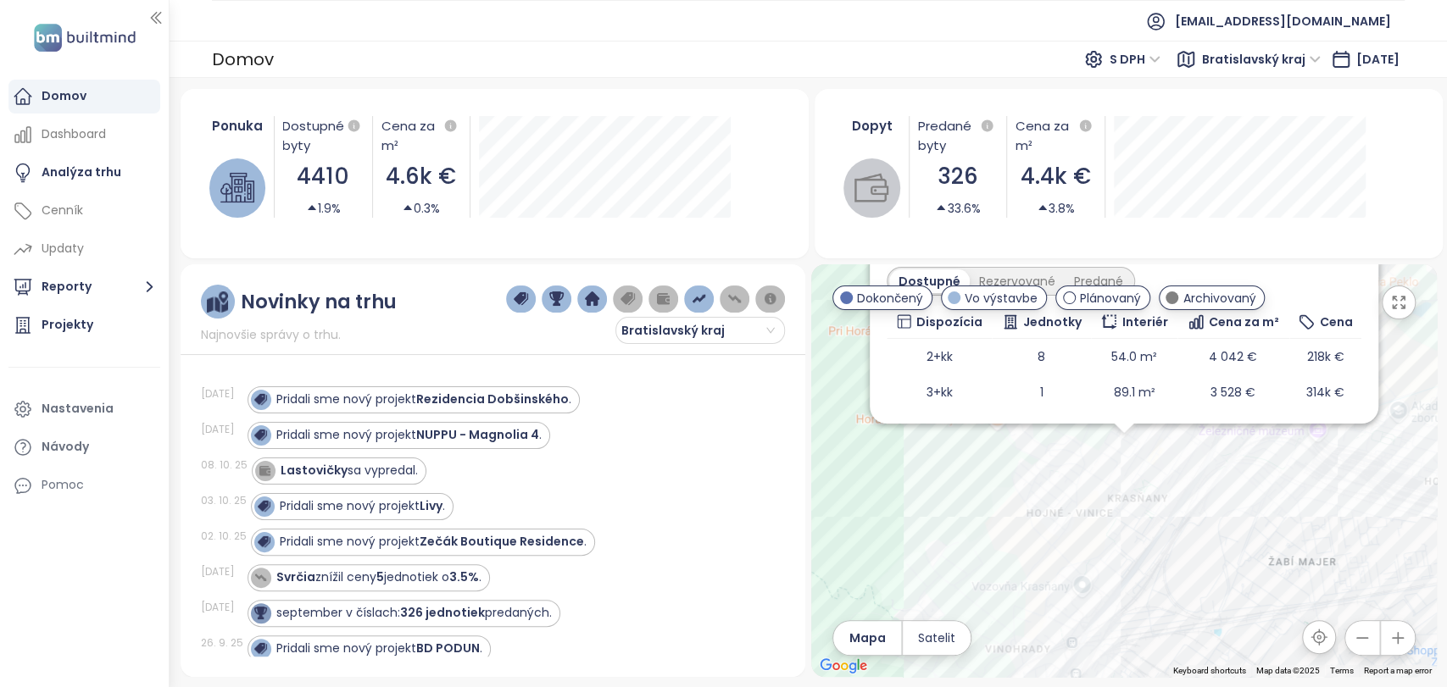
scroll to position [173, 0]
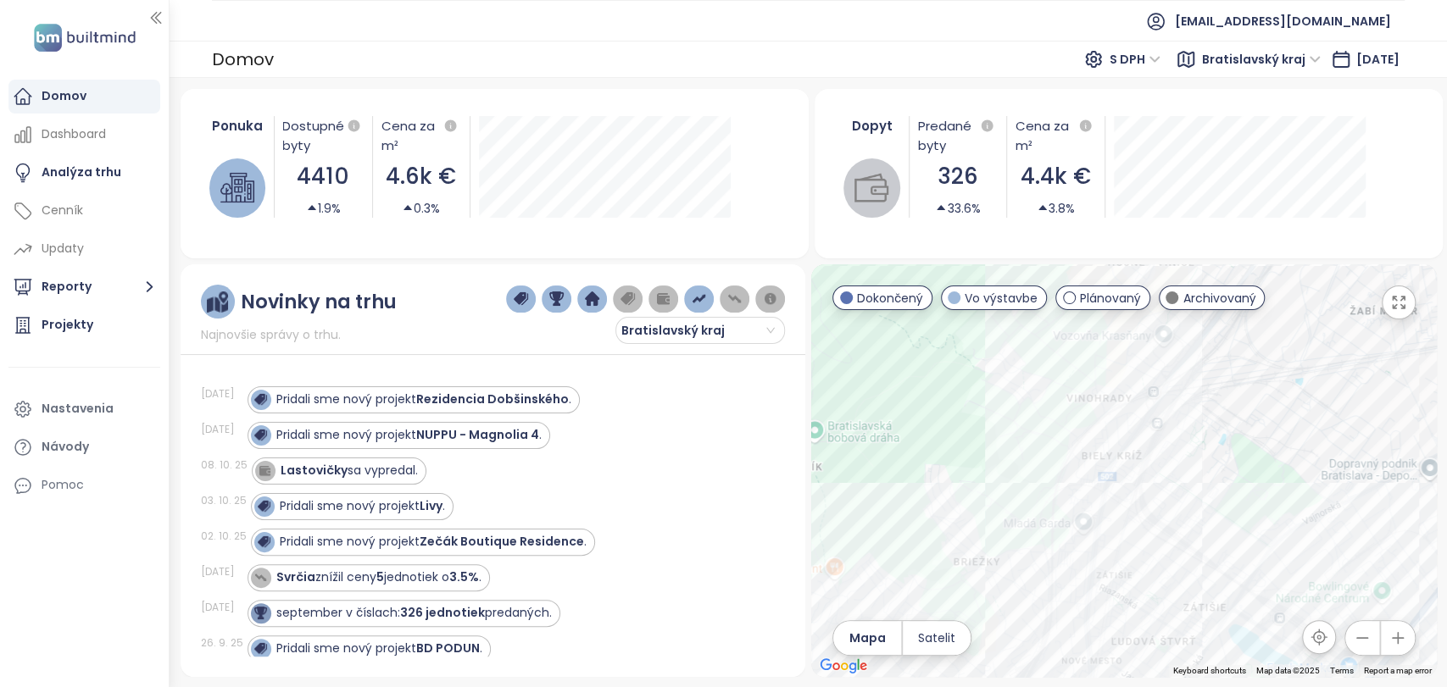
drag, startPoint x: 1156, startPoint y: 599, endPoint x: 1241, endPoint y: 337, distance: 275.3
click at [1241, 337] on div "Verdena Dokončený znížené ceny bytov [PERSON_NAME] 9767/7, 831 51 [GEOGRAPHIC_D…" at bounding box center [1123, 470] width 625 height 413
click at [1085, 423] on div "Verdena Dokončený znížené ceny bytov [PERSON_NAME] 9767/7, 831 51 [GEOGRAPHIC_D…" at bounding box center [1123, 470] width 625 height 413
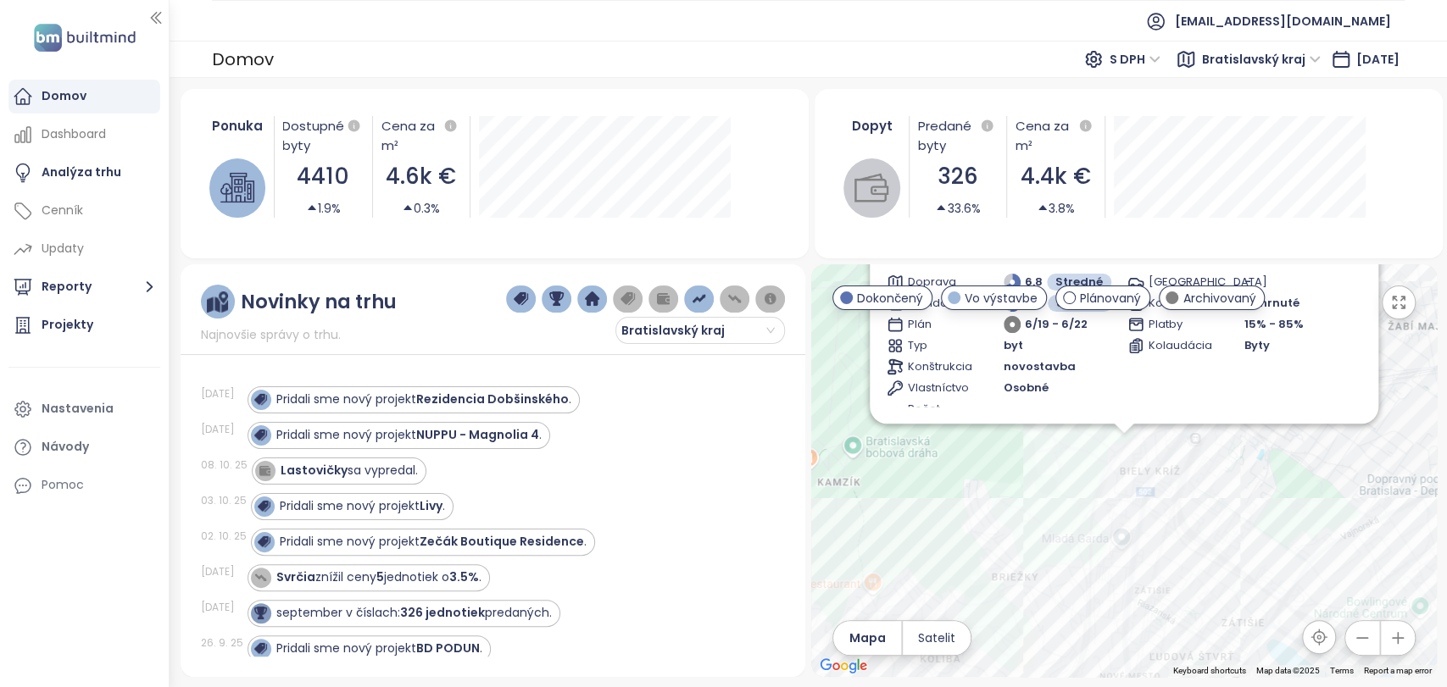
click at [1126, 453] on div "Pod Vinicou Dokončený Skalická cesta 10441/9, 831 02 [GEOGRAPHIC_DATA], [GEOGRA…" at bounding box center [1123, 470] width 625 height 413
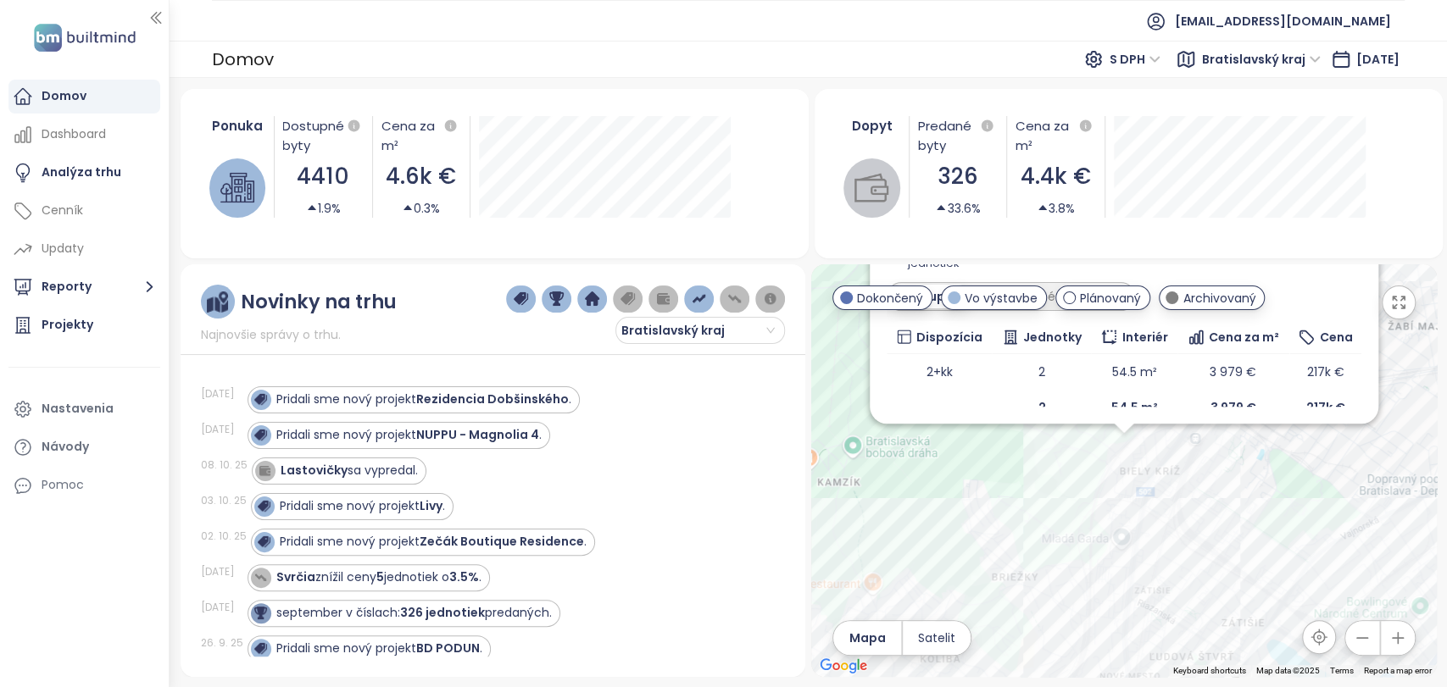
scroll to position [176, 0]
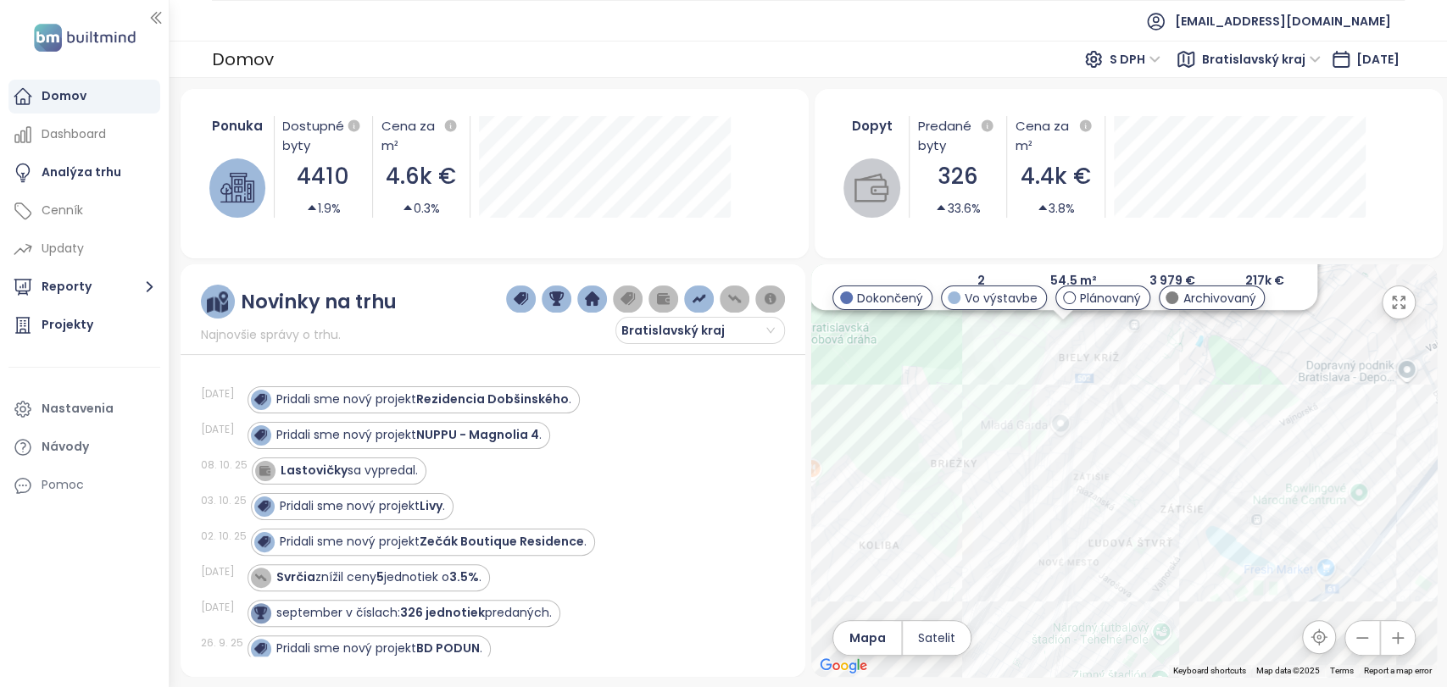
drag, startPoint x: 1214, startPoint y: 615, endPoint x: 1151, endPoint y: 497, distance: 134.2
click at [1151, 497] on div "Pod Vinicou Dokončený Skalická cesta 10441/9, 831 02 [GEOGRAPHIC_DATA], [GEOGRA…" at bounding box center [1123, 470] width 625 height 413
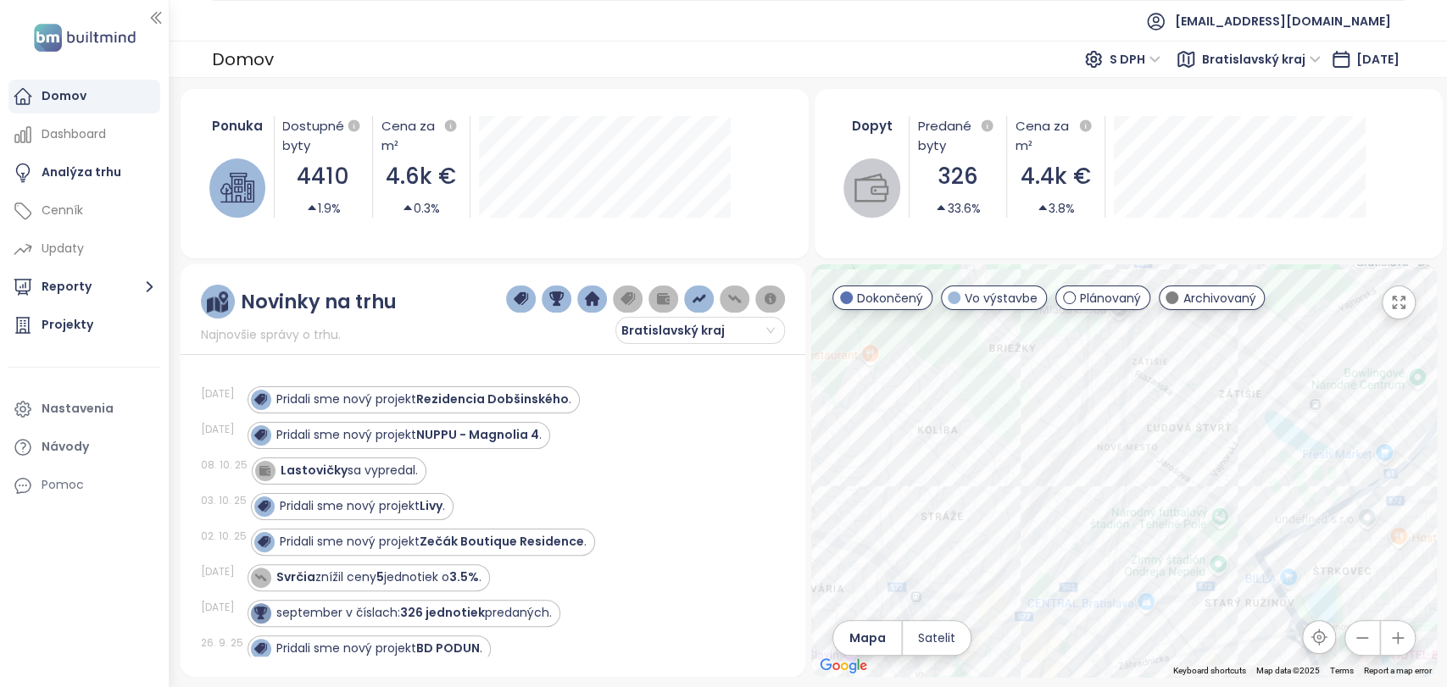
drag, startPoint x: 1124, startPoint y: 531, endPoint x: 1184, endPoint y: 409, distance: 136.1
click at [1184, 409] on div "Pod Vinicou Dokončený Skalická cesta 10441/9, 831 02 [GEOGRAPHIC_DATA], [GEOGRA…" at bounding box center [1123, 470] width 625 height 413
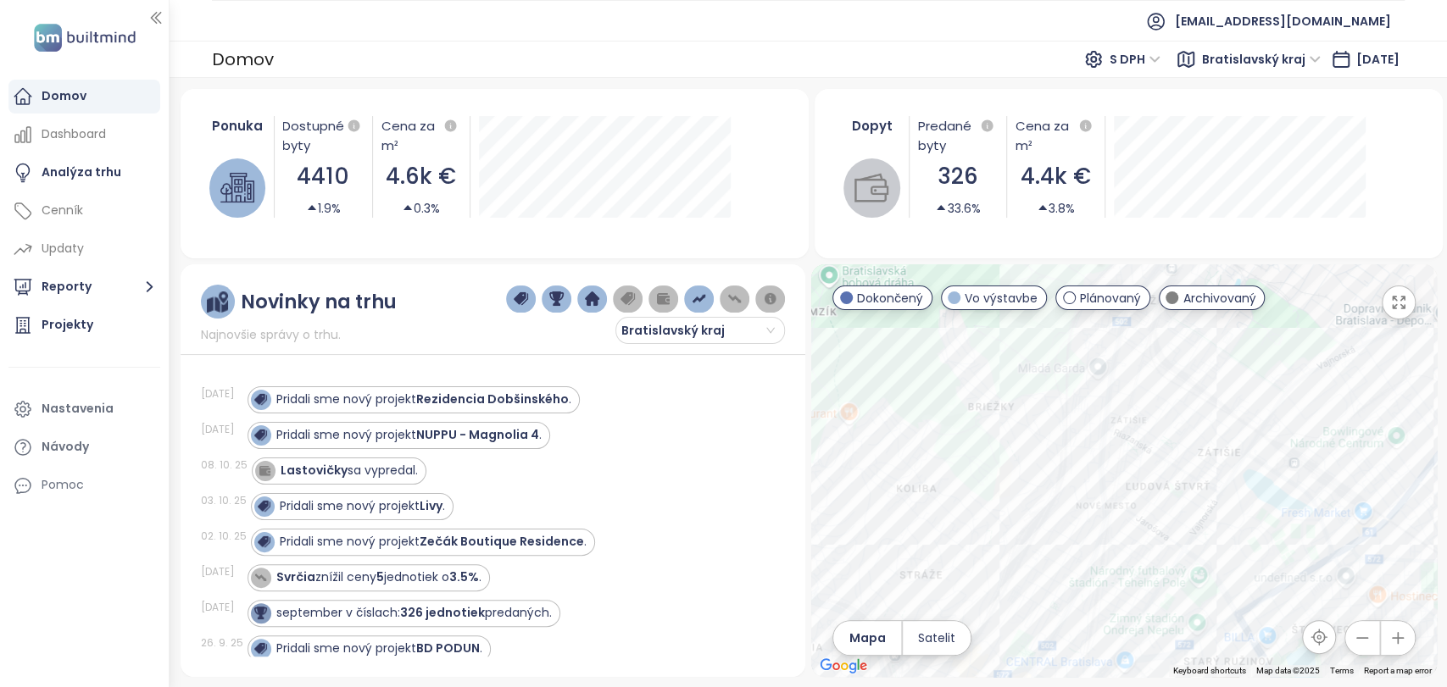
drag, startPoint x: 1071, startPoint y: 503, endPoint x: 1048, endPoint y: 544, distance: 46.7
click at [1048, 544] on div "Pod Vinicou Dokončený Skalická cesta 10441/9, 831 02 [GEOGRAPHIC_DATA], [GEOGRA…" at bounding box center [1123, 470] width 625 height 413
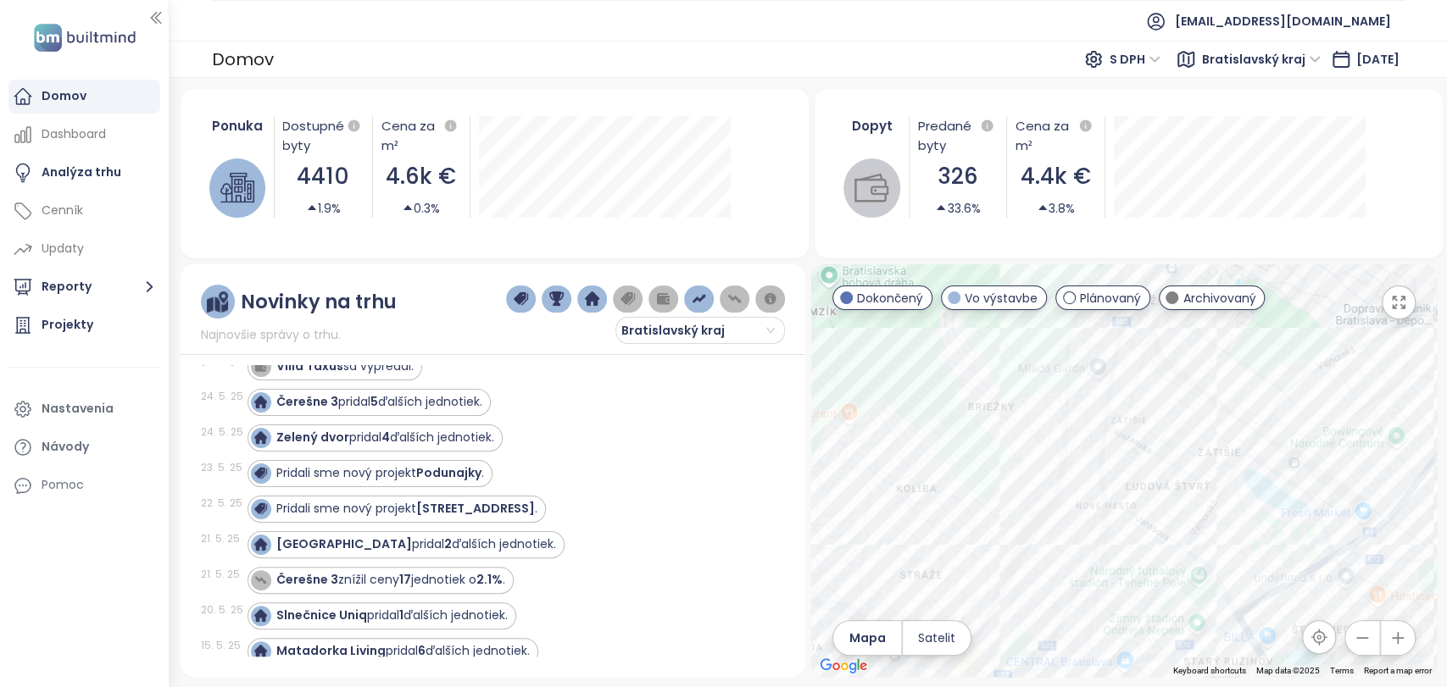
scroll to position [6884, 0]
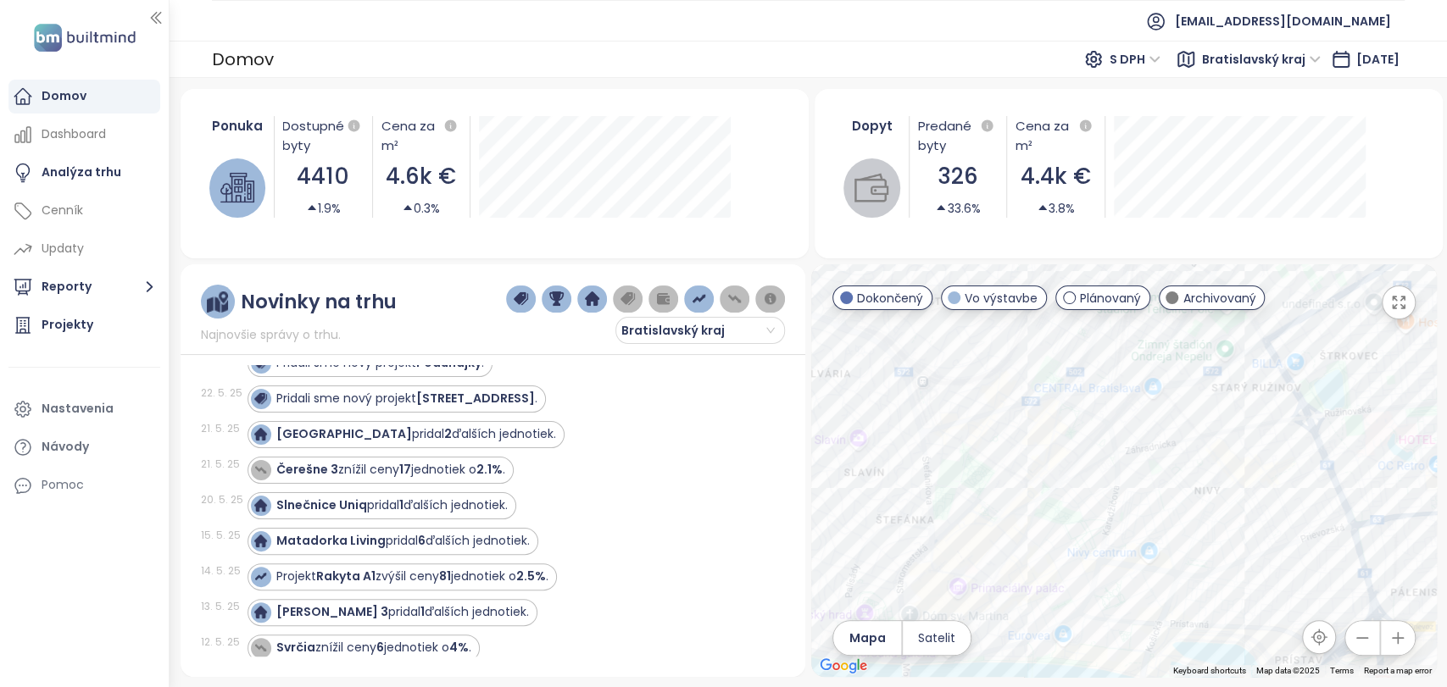
drag, startPoint x: 960, startPoint y: 388, endPoint x: 983, endPoint y: 75, distance: 313.6
click at [983, 75] on div "Domov S DPH Bratislavský kraj [DATE] Ponuka Dostupné byty 4410 1.9% Cena za m² …" at bounding box center [808, 364] width 1277 height 647
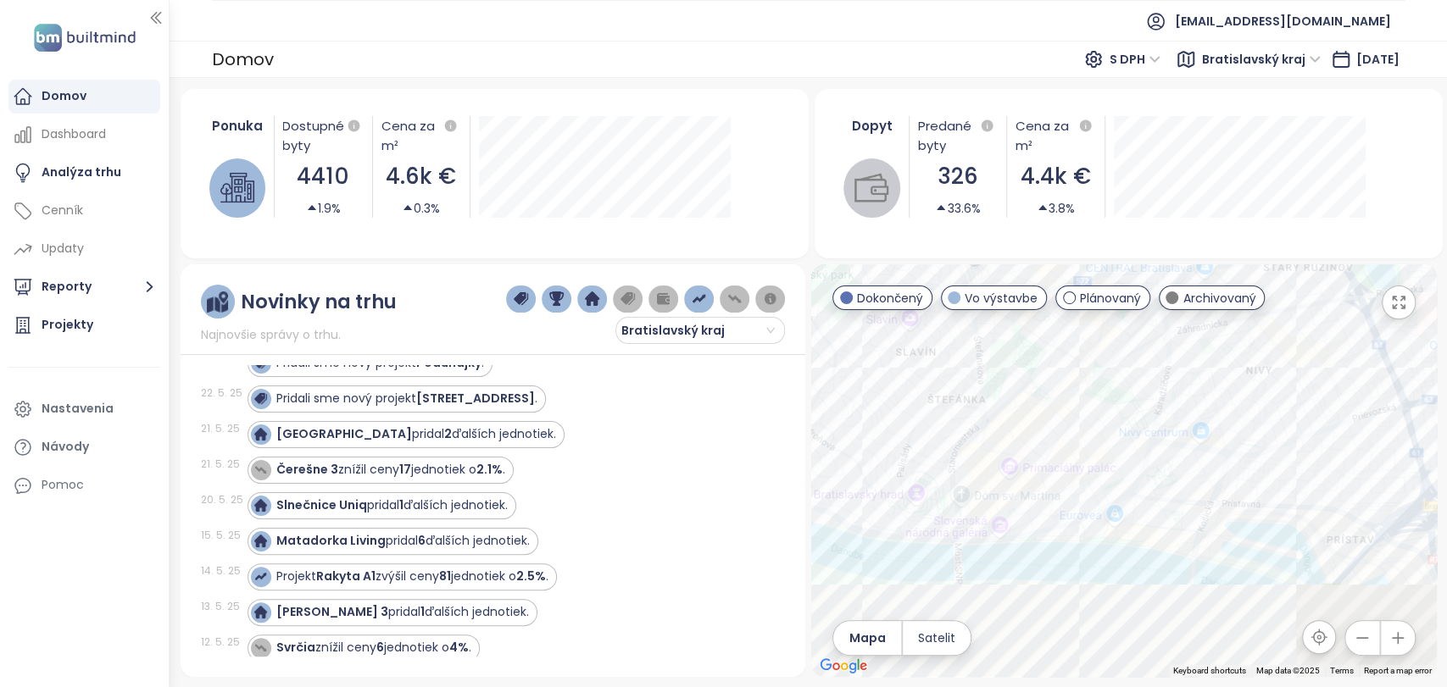
drag, startPoint x: 1031, startPoint y: 498, endPoint x: 1096, endPoint y: 352, distance: 159.7
click at [1096, 352] on div "Pod Vinicou Dokončený Skalická cesta 10441/9, 831 02 [GEOGRAPHIC_DATA], [GEOGRA…" at bounding box center [1123, 470] width 625 height 413
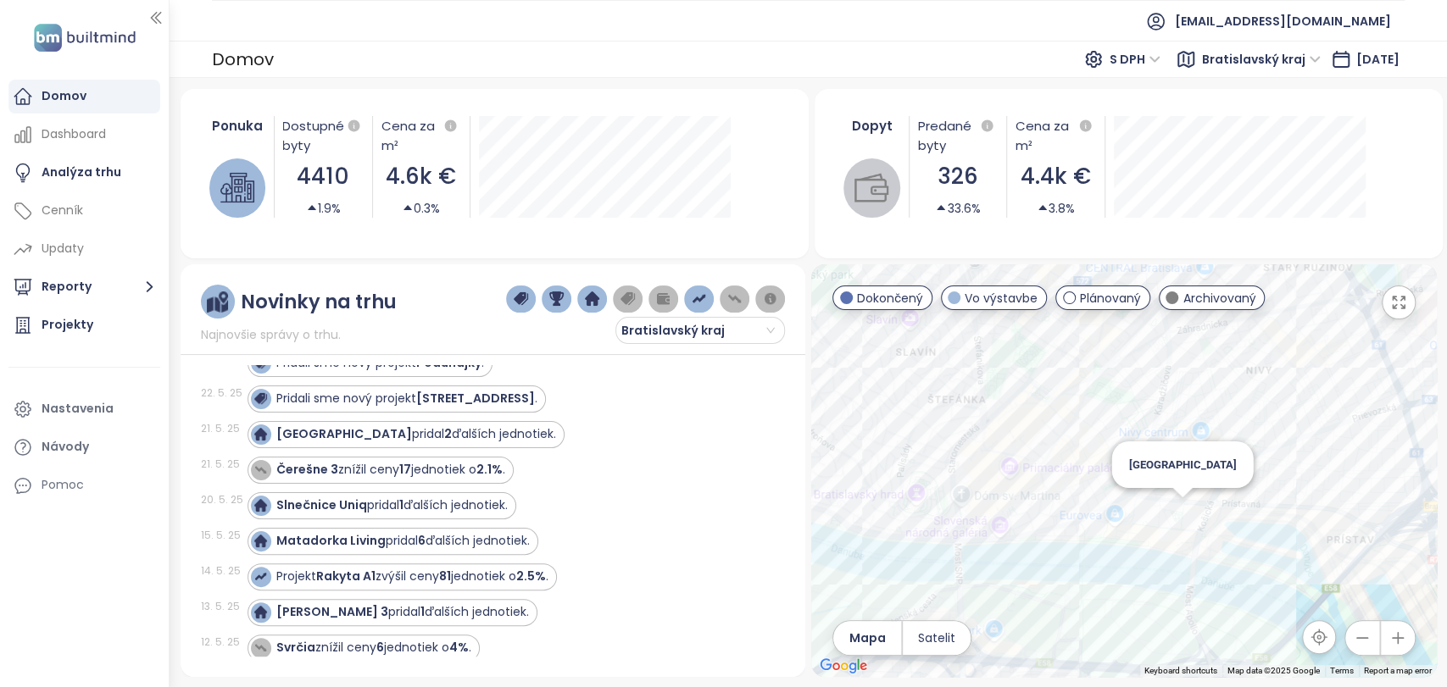
click at [1190, 514] on div "Pod Vinicou Dokončený Skalická cesta 10441/9, 831 02 [GEOGRAPHIC_DATA], [GEOGRA…" at bounding box center [1123, 470] width 625 height 413
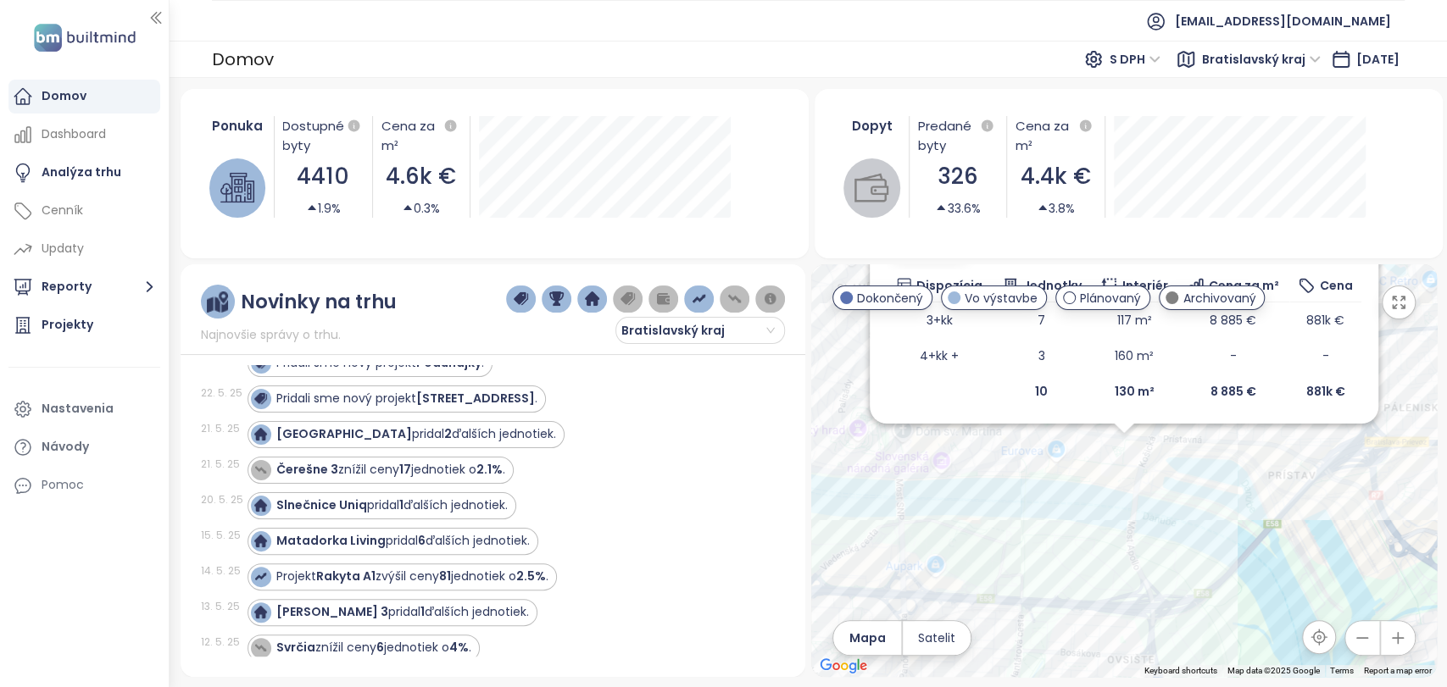
scroll to position [0, 0]
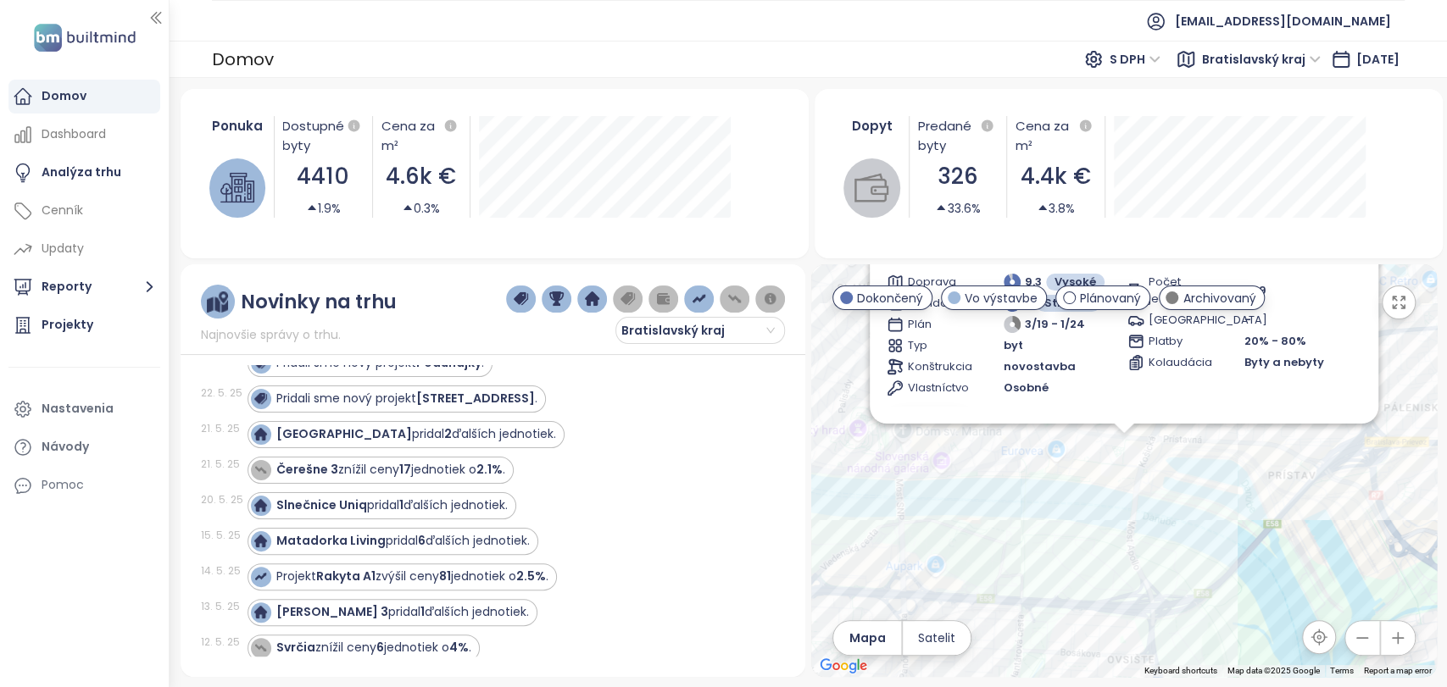
click at [1249, 506] on div "Eurovea Tower Dokončený [PERSON_NAME] 38, 821 09 [GEOGRAPHIC_DATA], [GEOGRAPHIC…" at bounding box center [1123, 470] width 625 height 413
click at [1004, 559] on div "Eurovea Tower Dokončený [PERSON_NAME] 38, 821 09 [GEOGRAPHIC_DATA], [GEOGRAPHIC…" at bounding box center [1123, 470] width 625 height 413
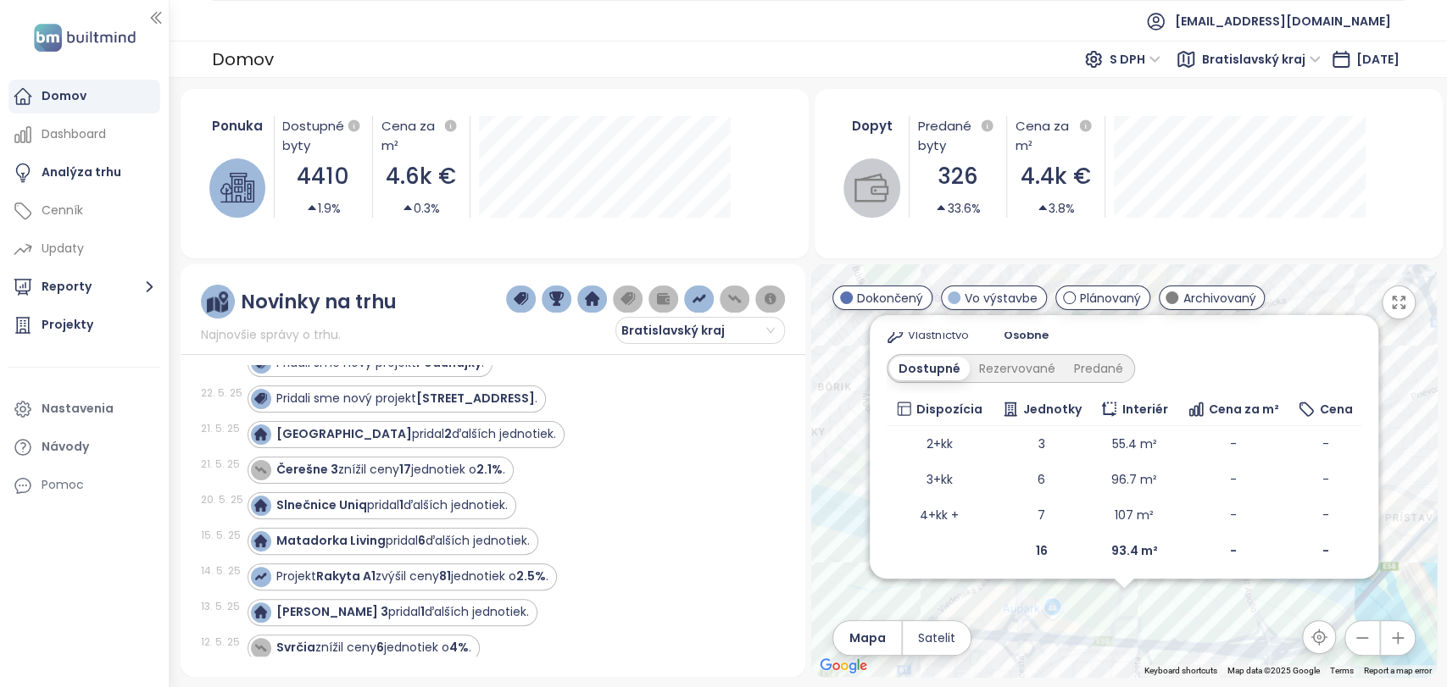
scroll to position [213, 0]
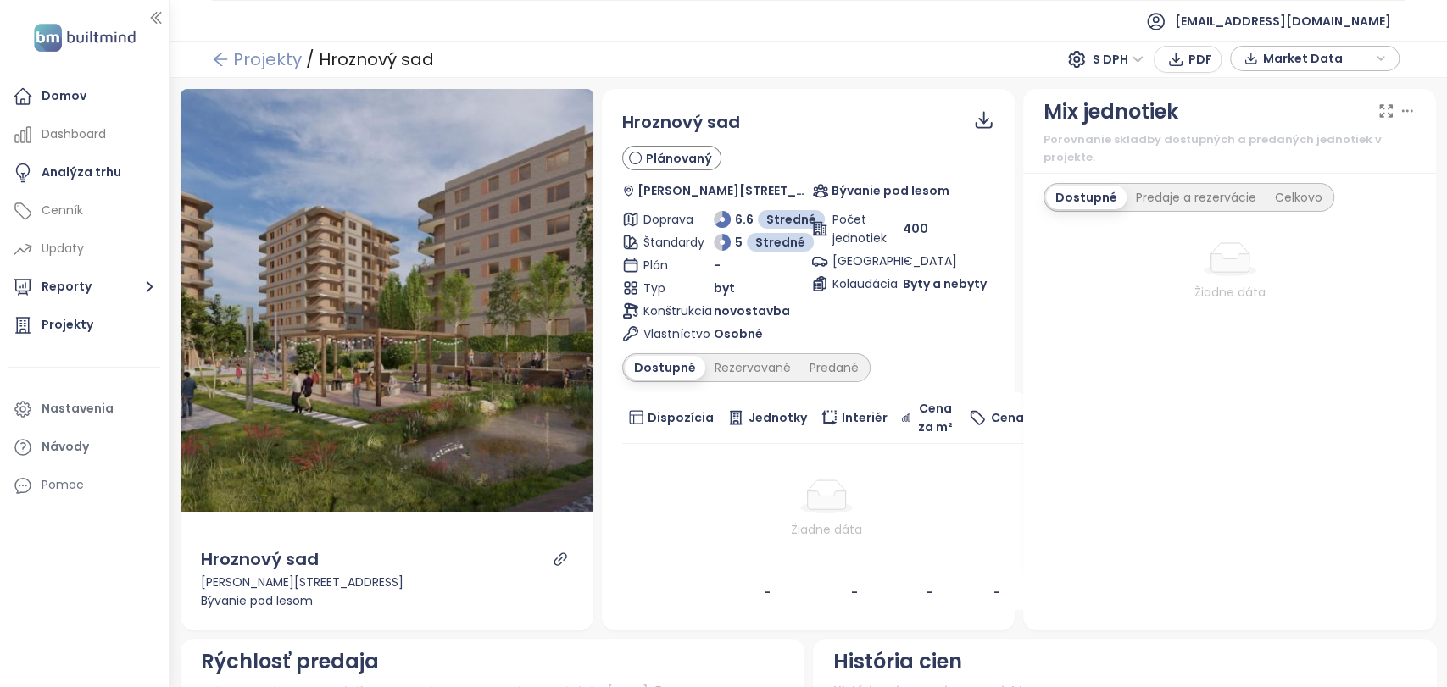
click at [240, 53] on link "Projekty" at bounding box center [257, 59] width 90 height 31
